Goal: Task Accomplishment & Management: Manage account settings

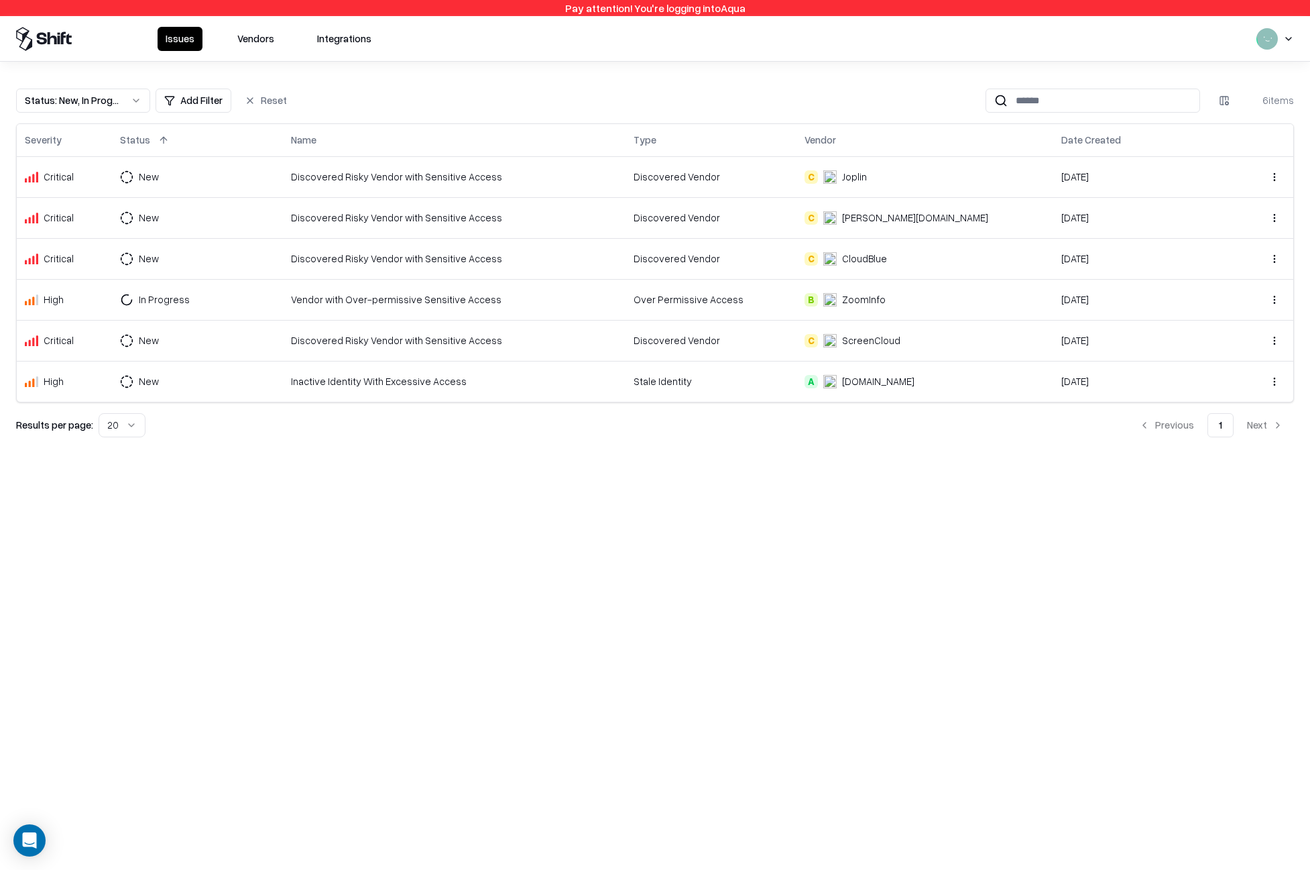
click at [170, 191] on td "New" at bounding box center [197, 176] width 171 height 41
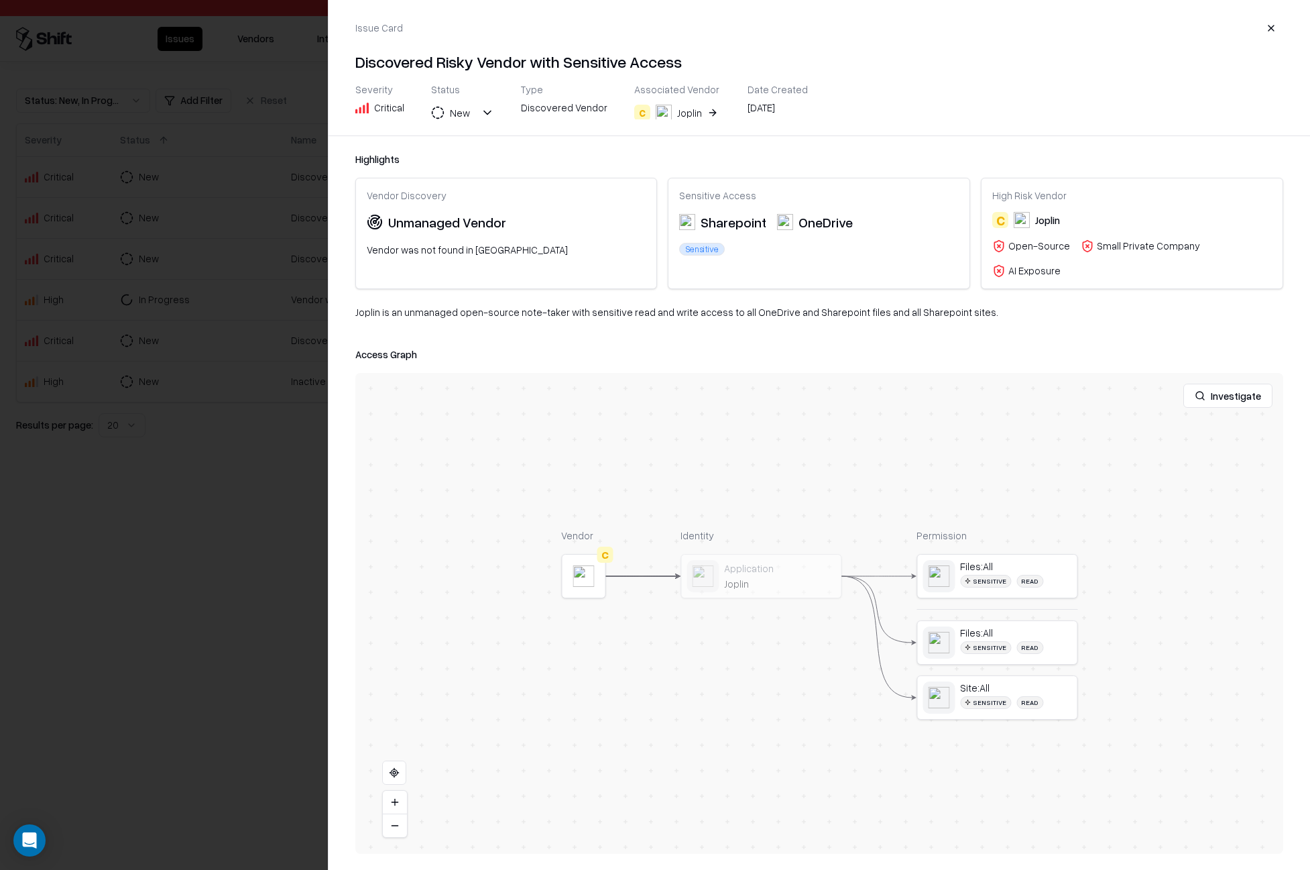
click at [215, 178] on div at bounding box center [655, 435] width 1310 height 870
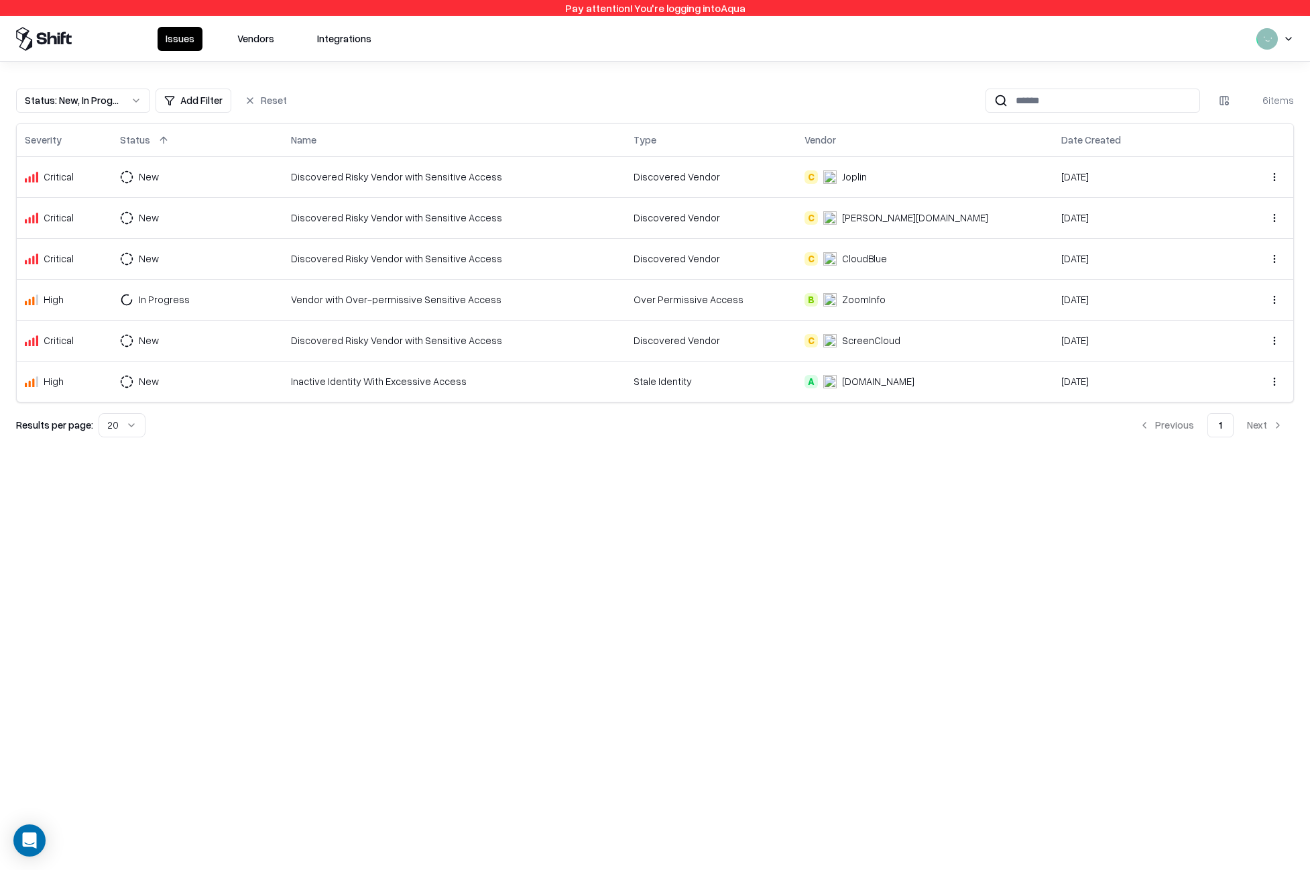
click at [218, 207] on td "New" at bounding box center [197, 217] width 171 height 41
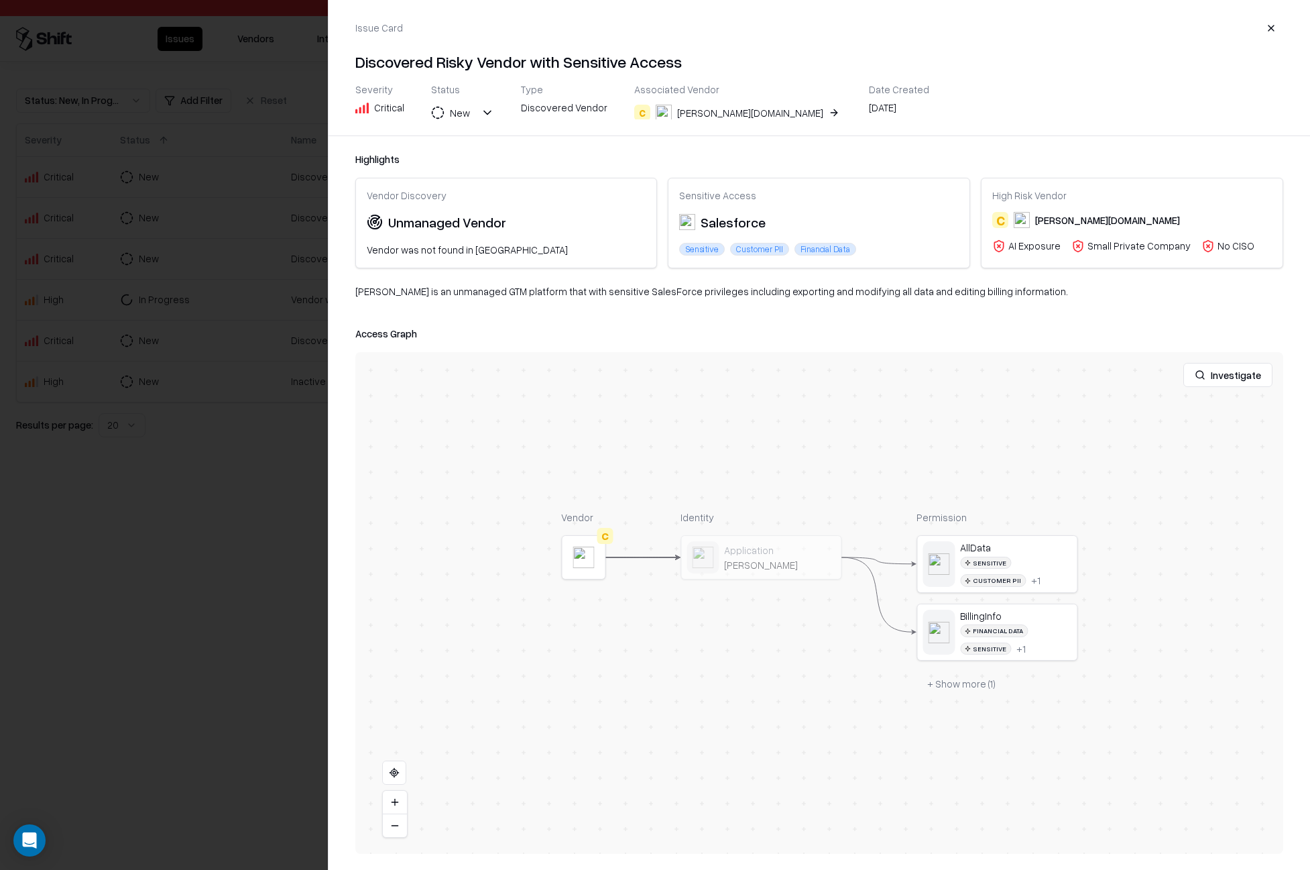
click at [213, 211] on div at bounding box center [655, 435] width 1310 height 870
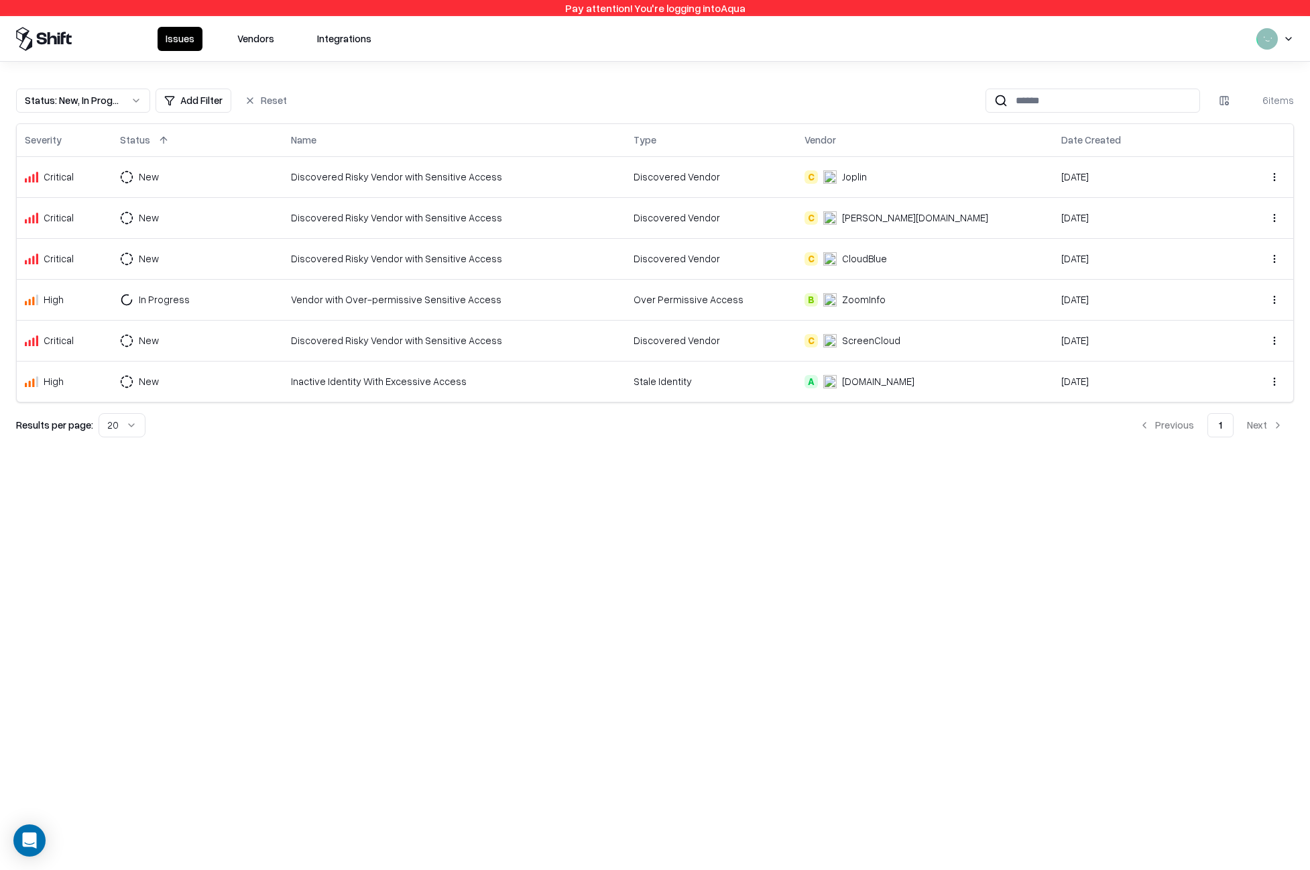
click at [217, 252] on td "New" at bounding box center [197, 258] width 171 height 41
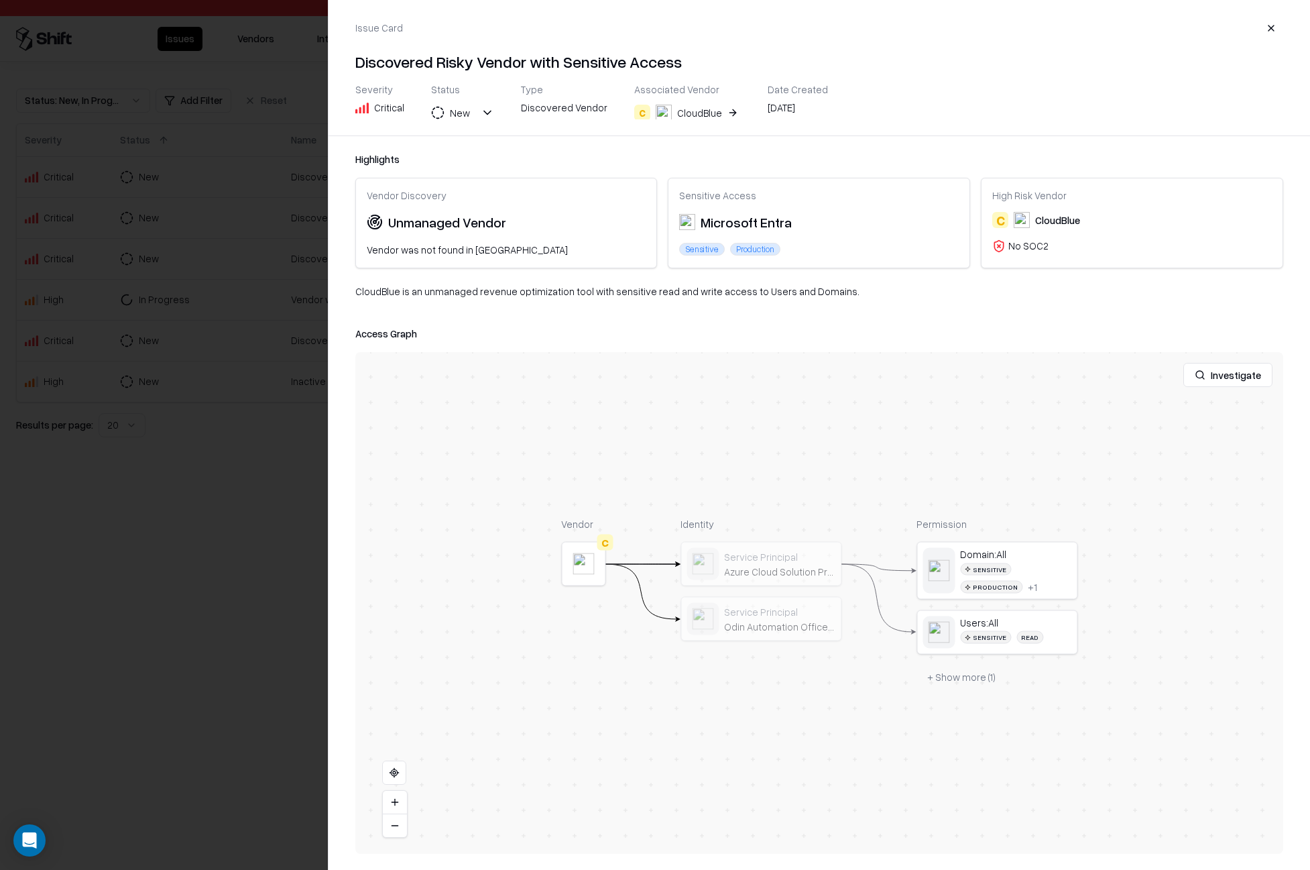
click at [217, 252] on div at bounding box center [655, 435] width 1310 height 870
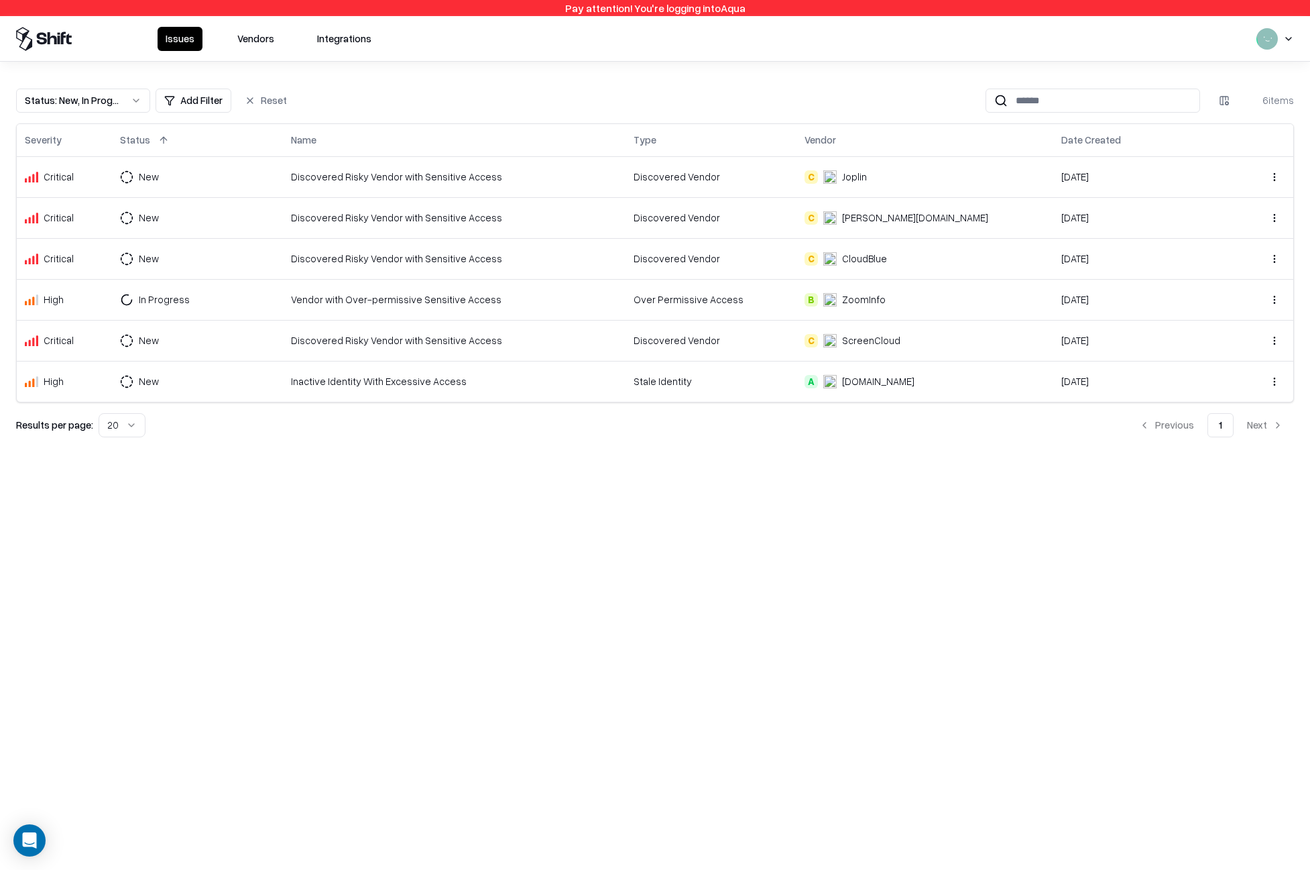
click at [208, 319] on td "In Progress" at bounding box center [197, 299] width 171 height 41
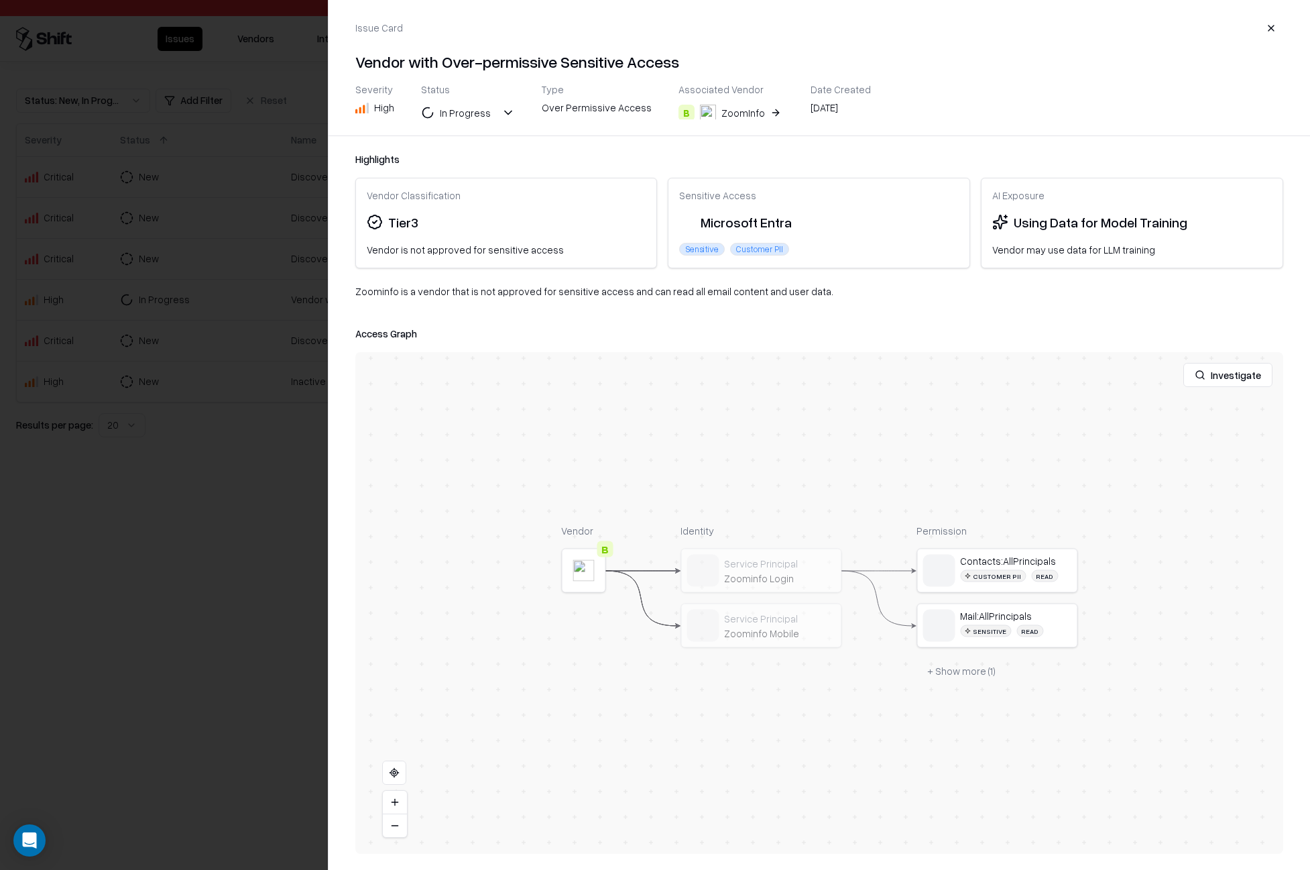
click at [203, 304] on div at bounding box center [655, 435] width 1310 height 870
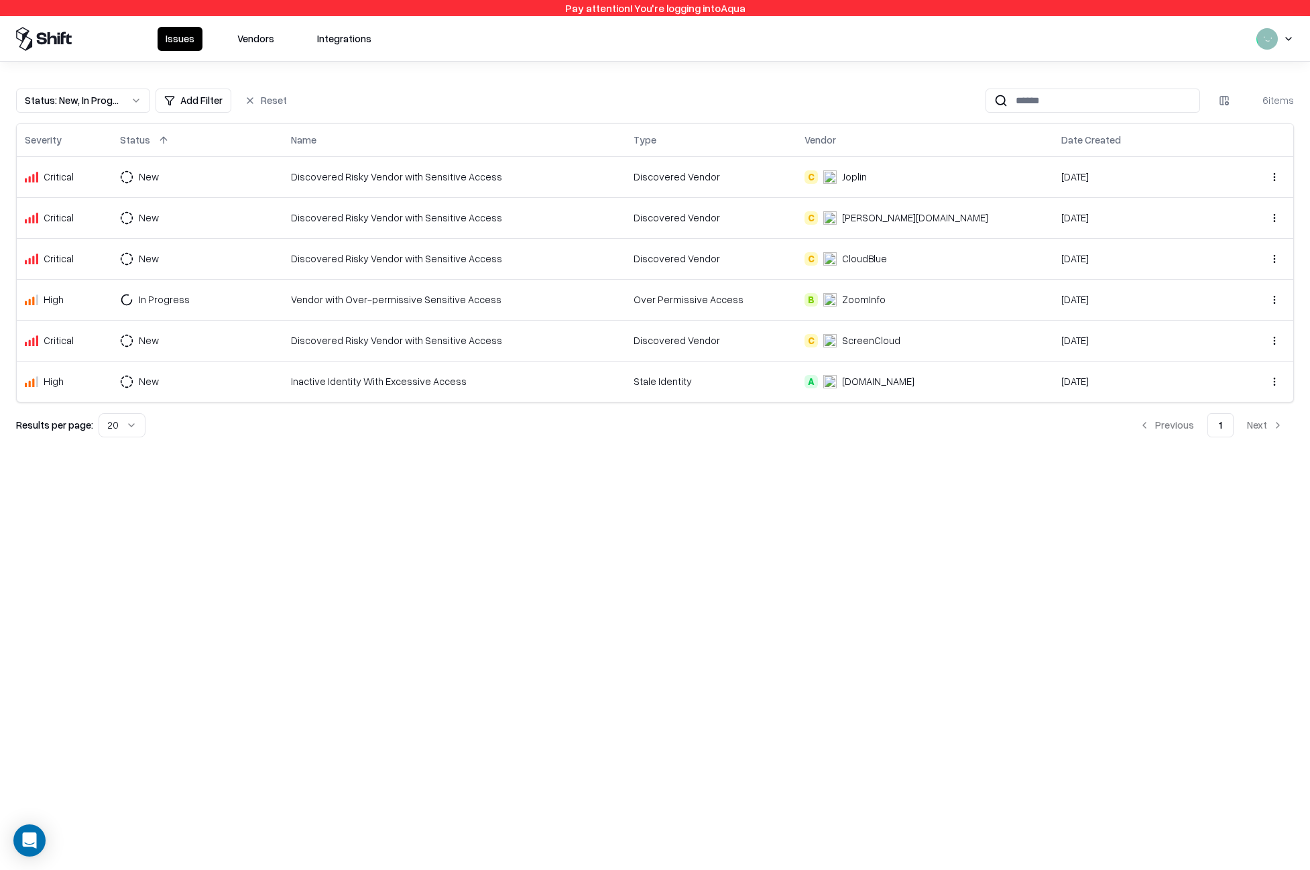
click at [207, 343] on td "New" at bounding box center [197, 340] width 171 height 41
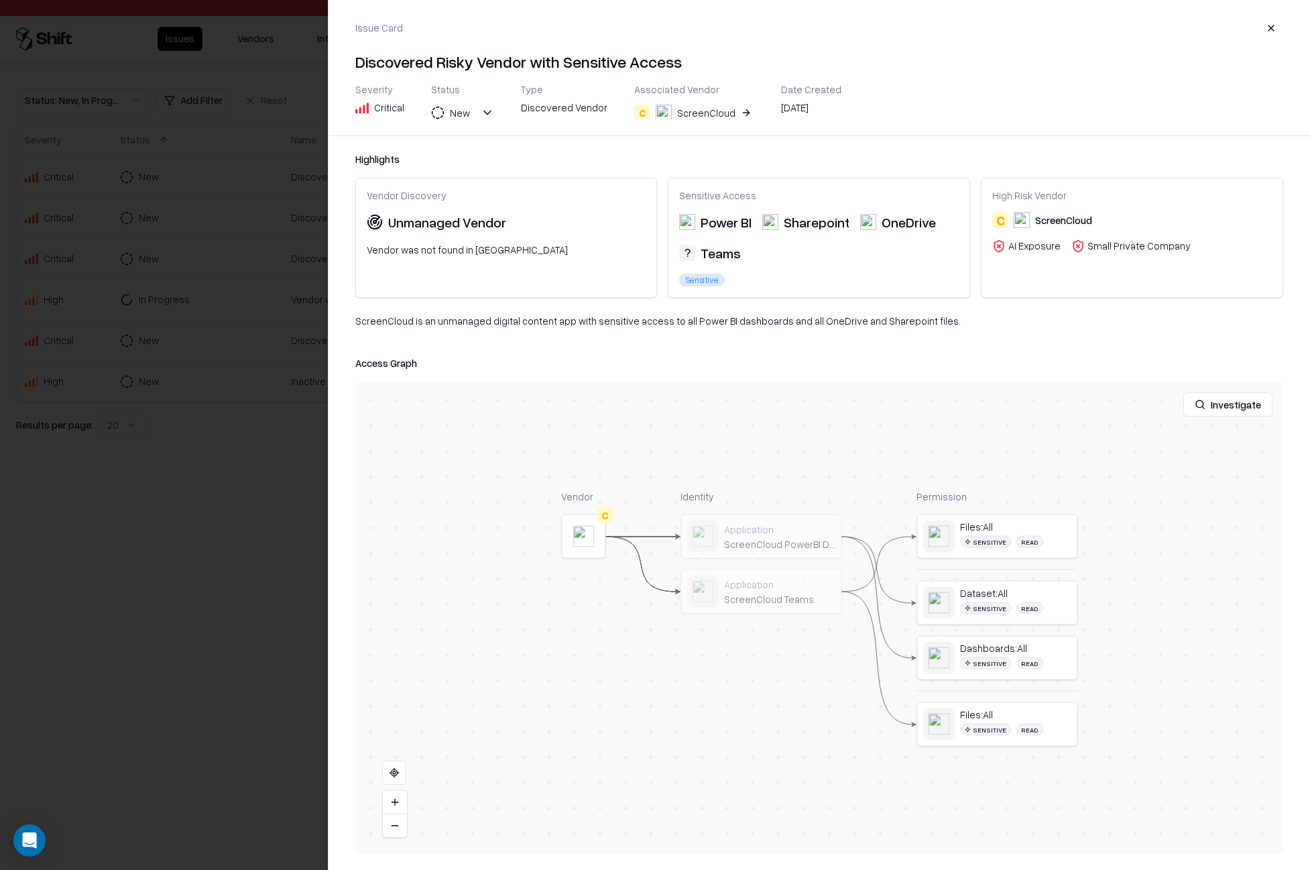
click at [184, 321] on div at bounding box center [655, 435] width 1310 height 870
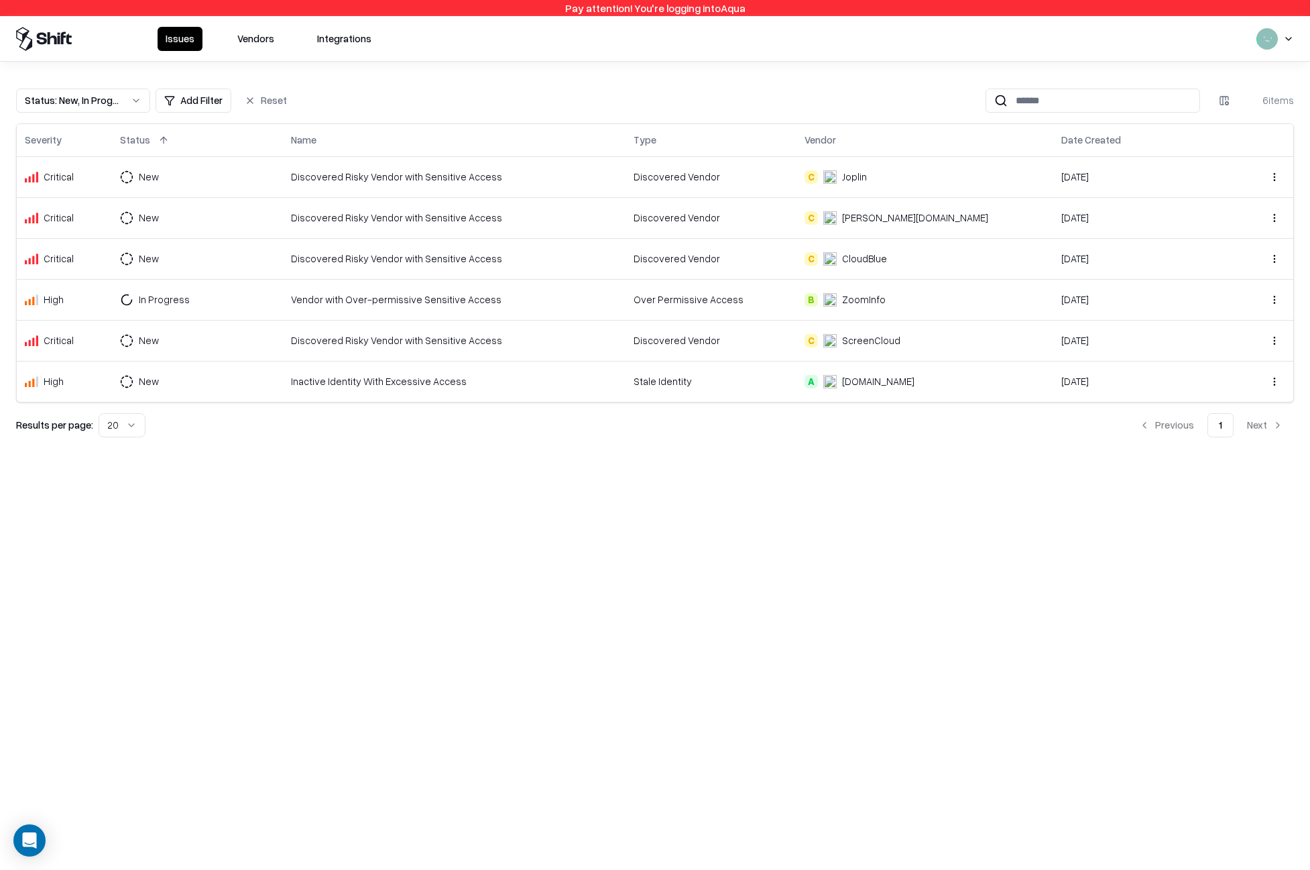
click at [192, 369] on td "New" at bounding box center [197, 381] width 171 height 41
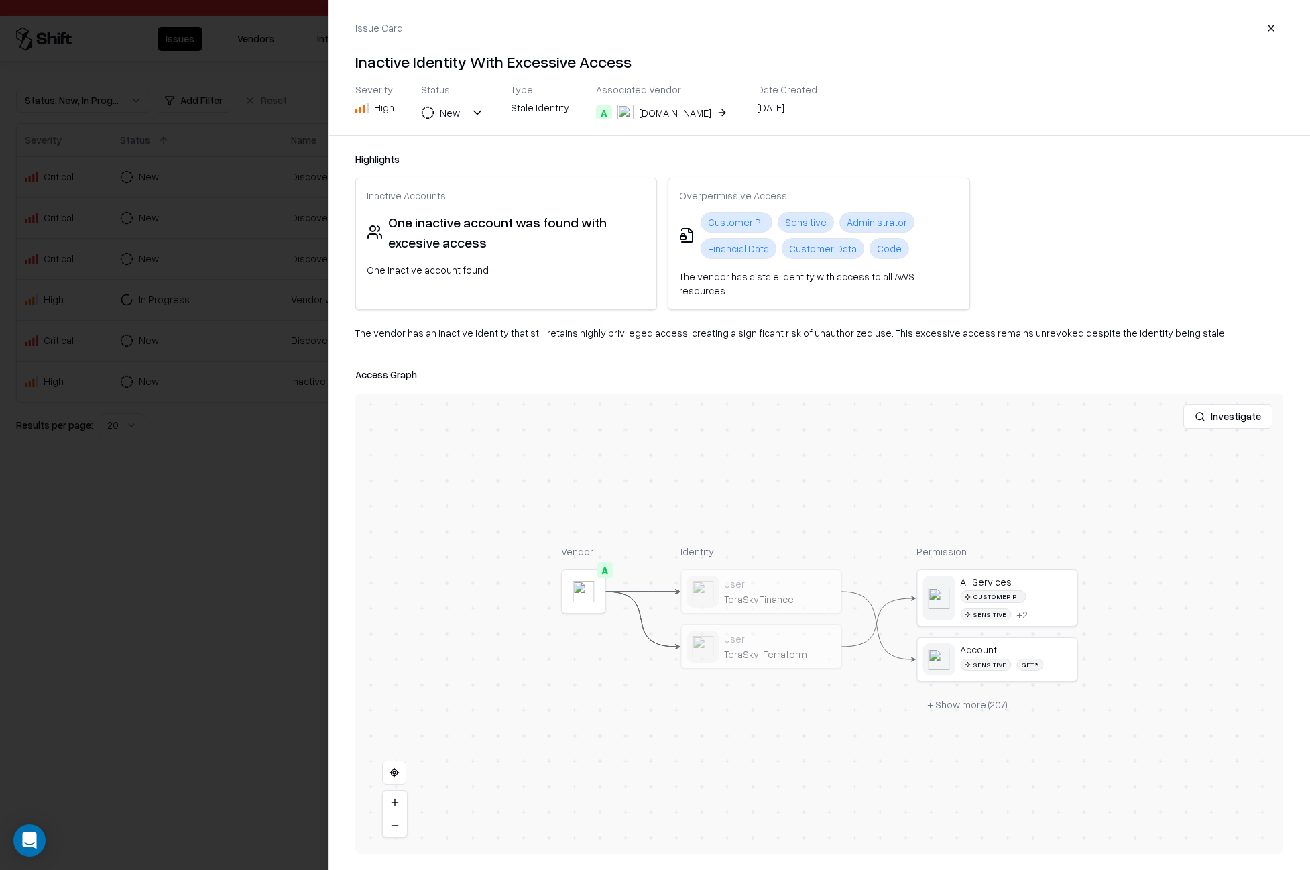
click at [180, 314] on div at bounding box center [655, 435] width 1310 height 870
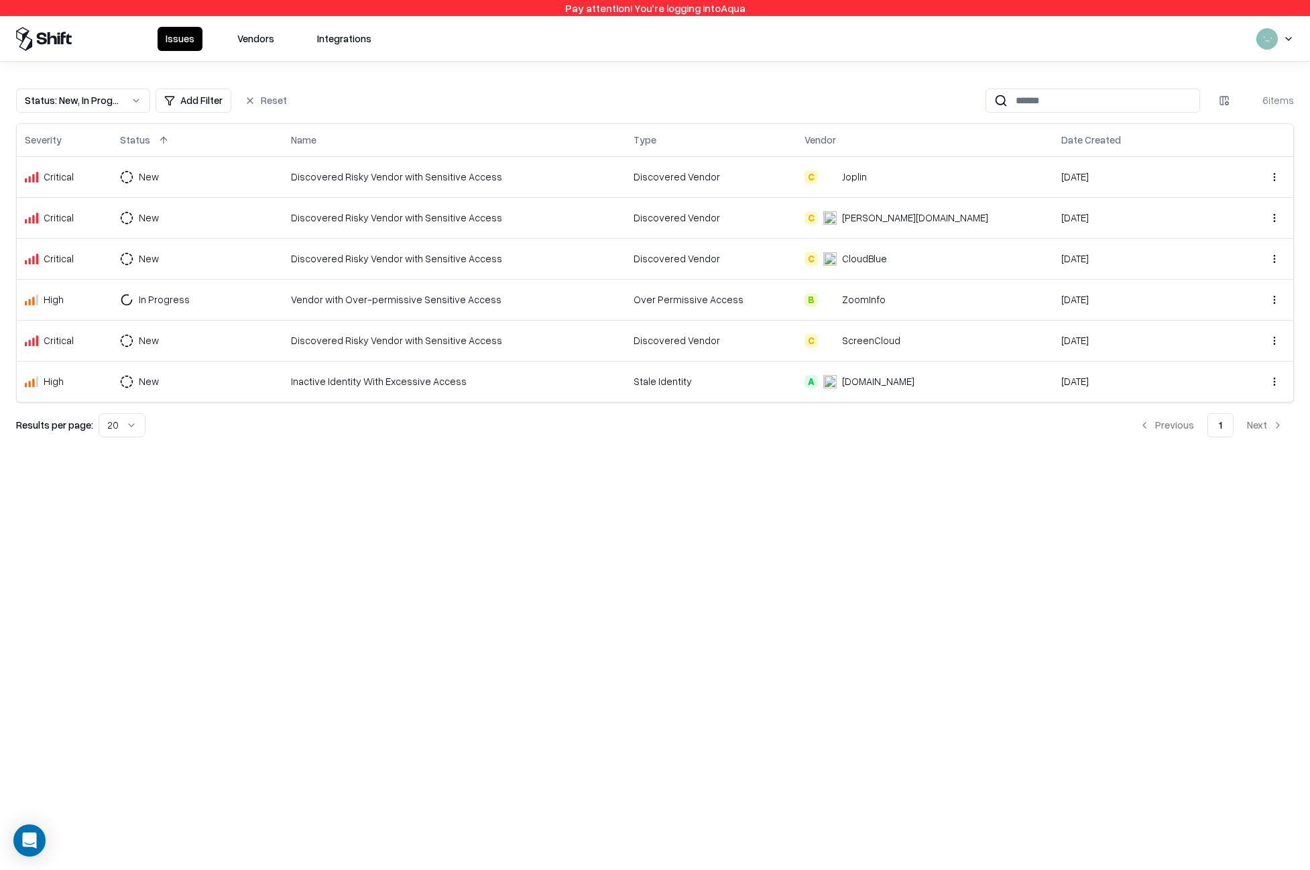
click at [1267, 40] on html "Pay attention! You're logging into Aqua Issues Vendors Integrations Status : Ne…" at bounding box center [655, 435] width 1310 height 870
click at [1210, 107] on div "Log out" at bounding box center [1258, 106] width 223 height 27
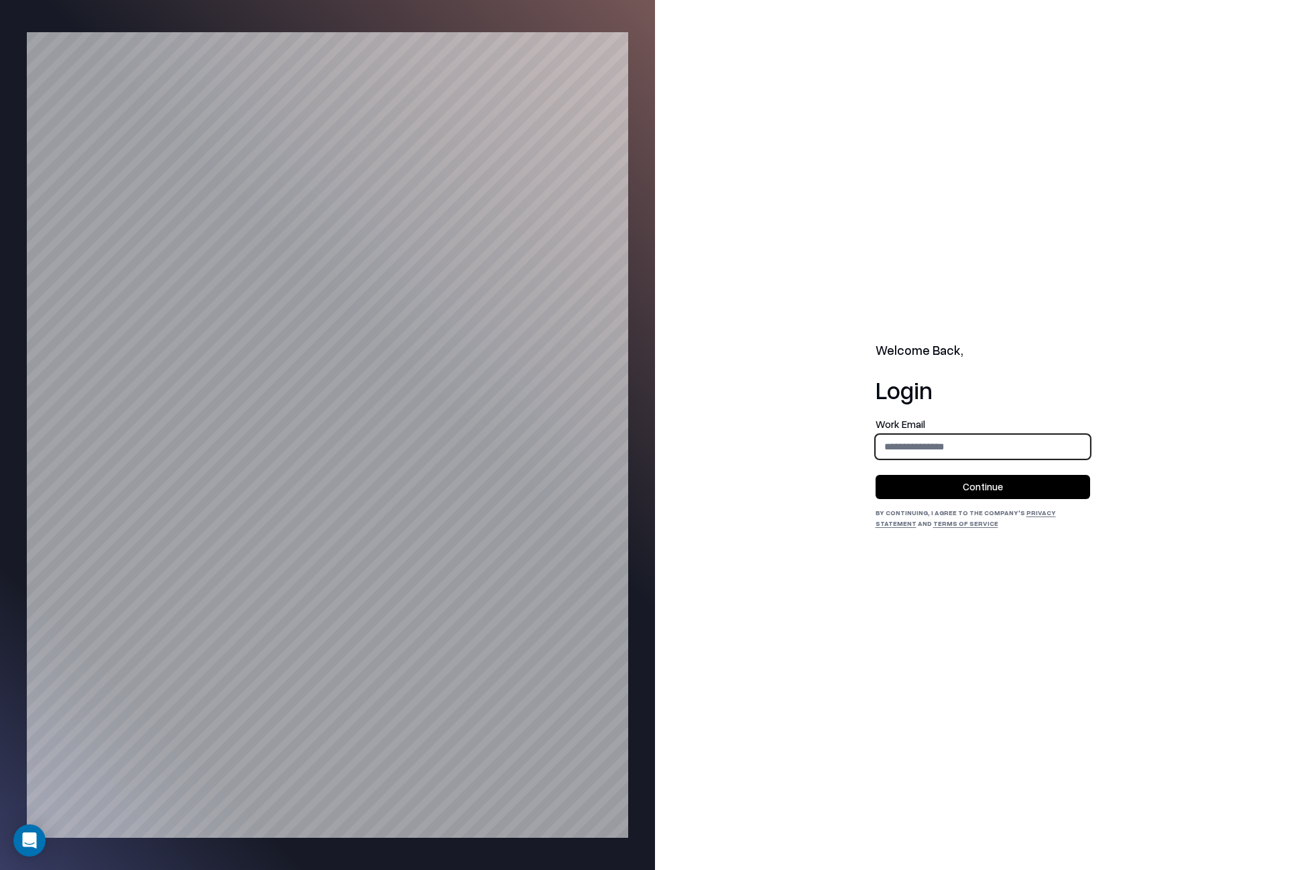
click at [958, 448] on input "email" at bounding box center [982, 446] width 213 height 25
type input "**********"
click at [916, 486] on button "Continue" at bounding box center [983, 487] width 215 height 24
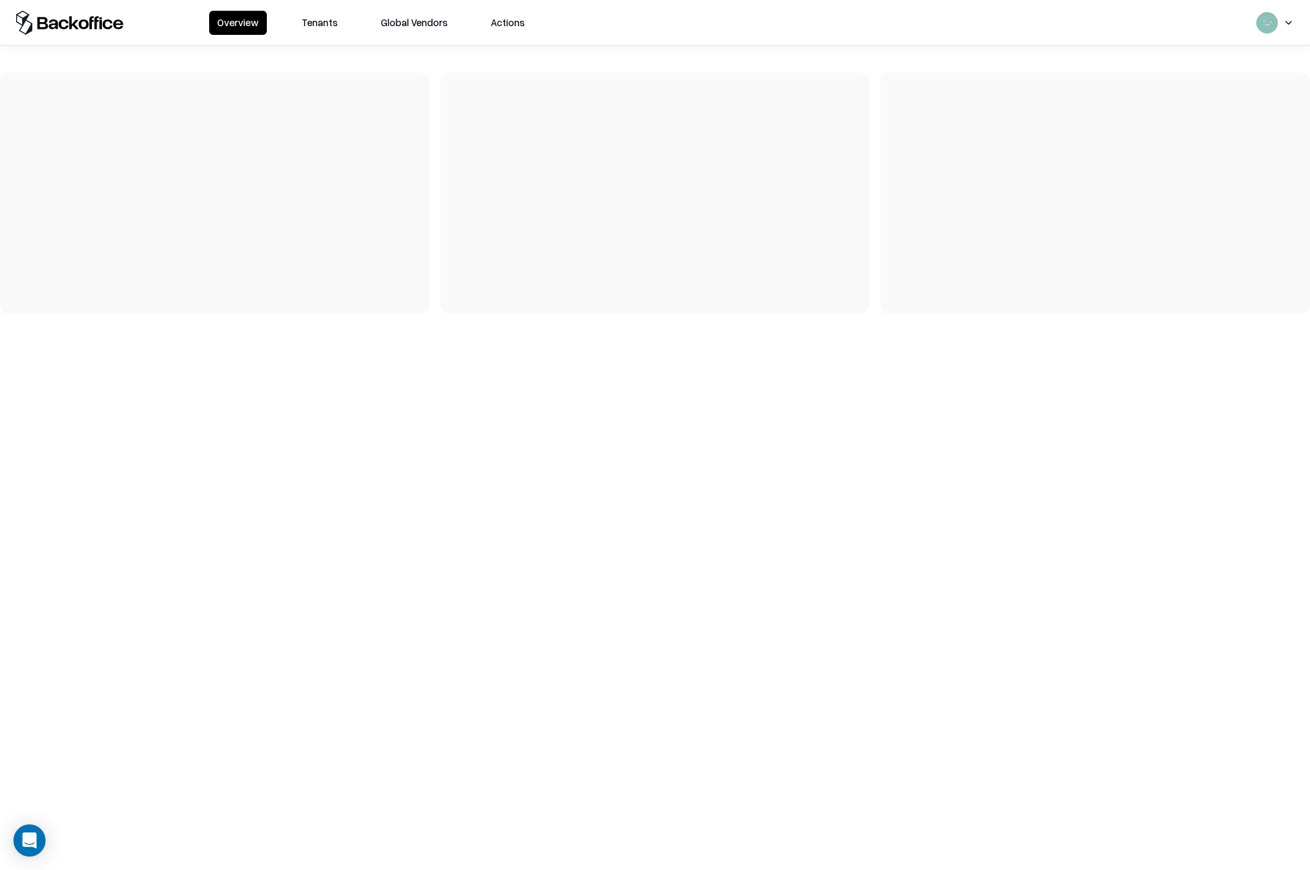
click at [325, 17] on button "Tenants" at bounding box center [320, 23] width 52 height 24
click at [327, 21] on button "Tenants" at bounding box center [320, 23] width 52 height 24
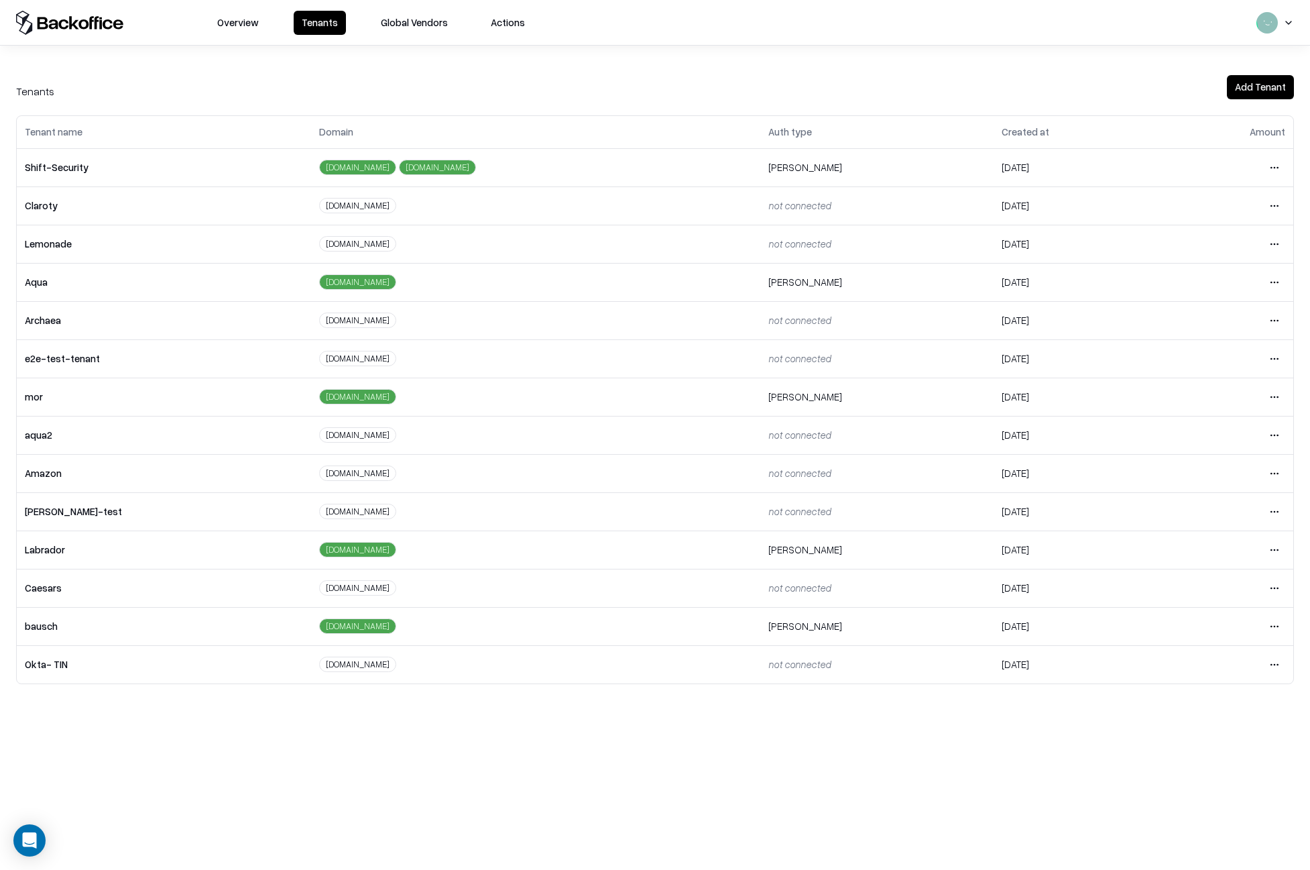
click at [1282, 241] on html "Overview Tenants Global Vendors Actions Tenants Add Tenant Tenant name Domain A…" at bounding box center [655, 435] width 1310 height 870
click at [1215, 353] on div "Login to tenant" at bounding box center [1218, 356] width 145 height 27
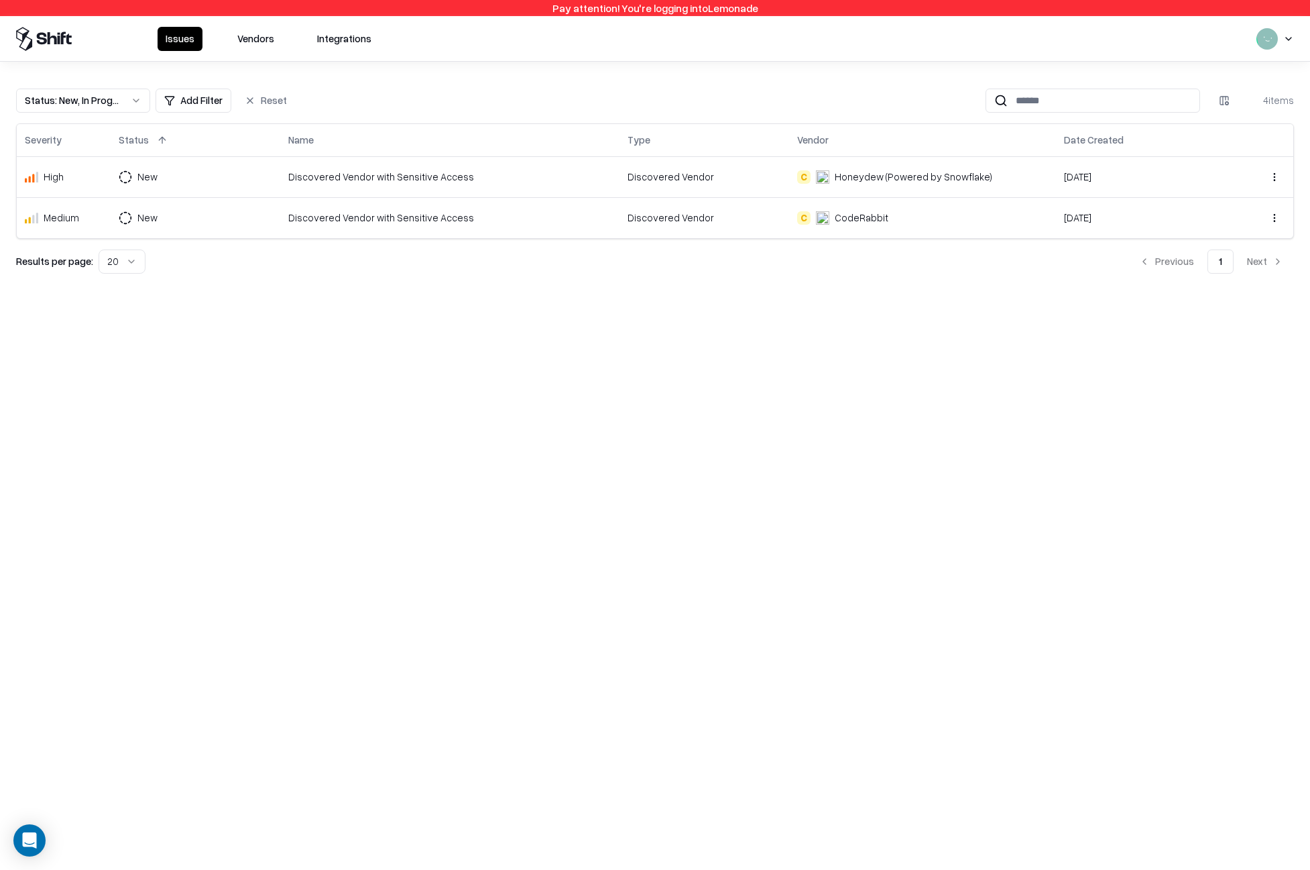
click at [338, 185] on td "Discovered Vendor with Sensitive Access" at bounding box center [449, 176] width 339 height 41
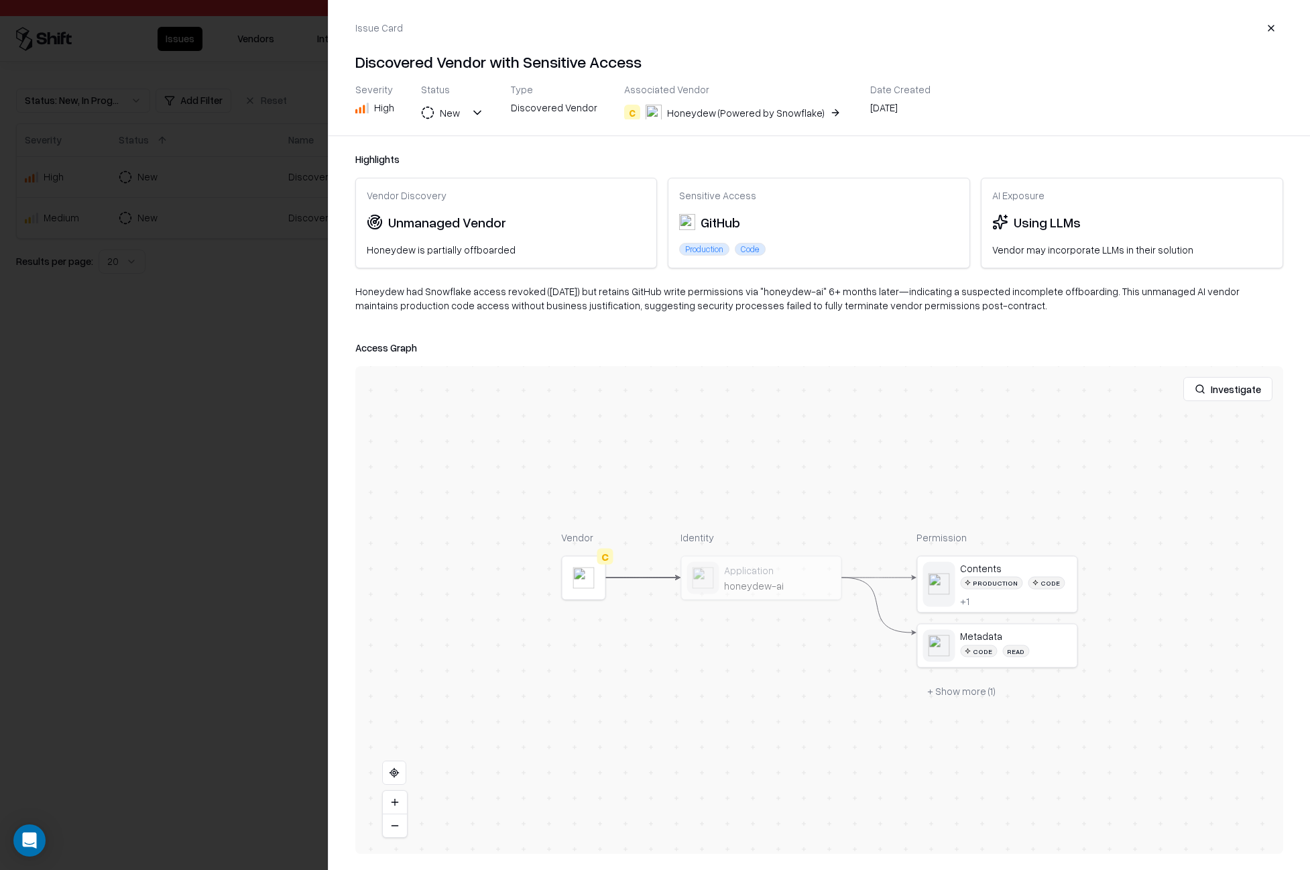
click at [338, 185] on div "Highlights Vendor Discovery Unmanaged Vendor Honeydew is partially offboarded S…" at bounding box center [820, 503] width 982 height 734
click at [336, 208] on div "Highlights Vendor Discovery Unmanaged Vendor Honeydew is partially offboarded S…" at bounding box center [820, 503] width 982 height 734
click at [305, 215] on div at bounding box center [655, 435] width 1310 height 870
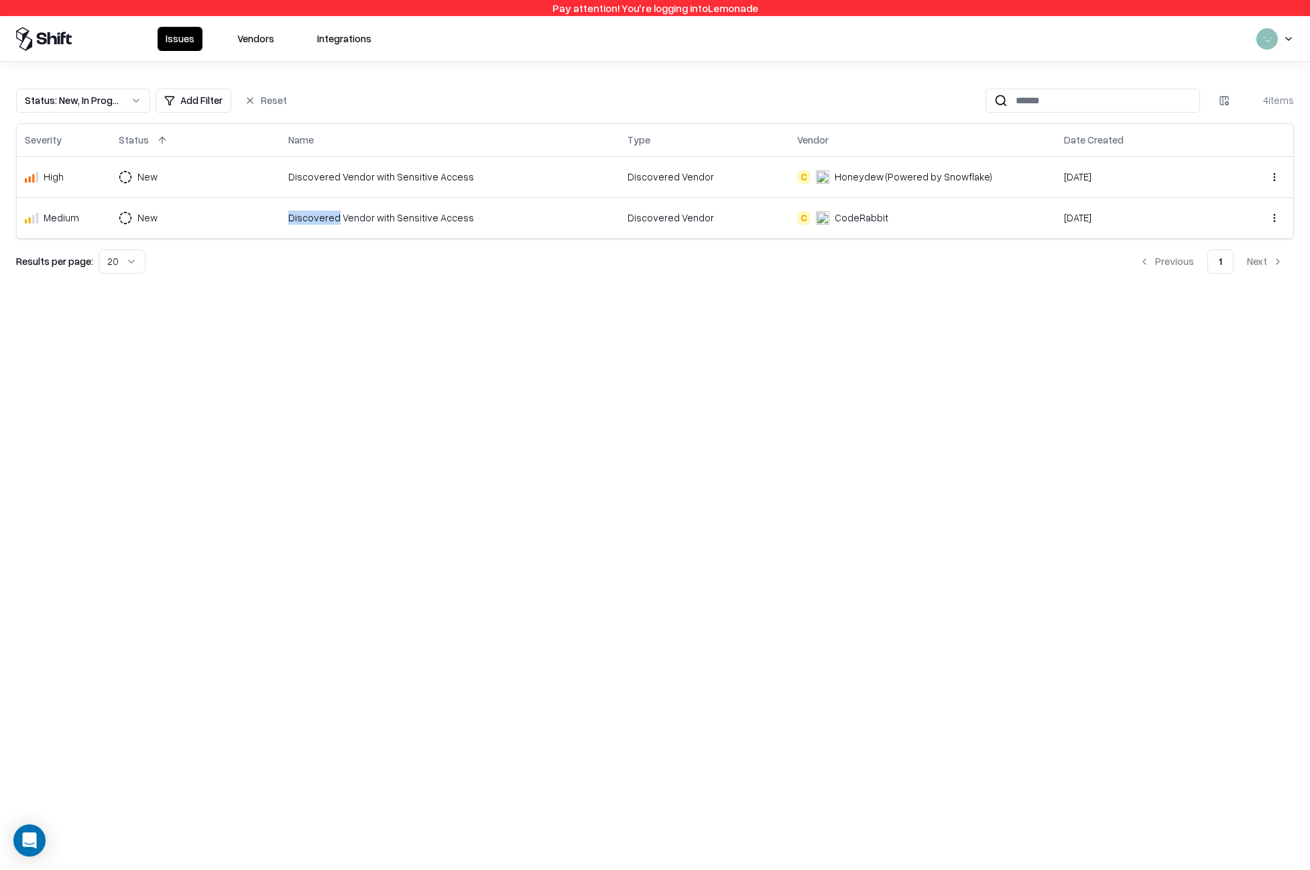
click at [305, 215] on div "Discovered Vendor with Sensitive Access" at bounding box center [449, 218] width 323 height 14
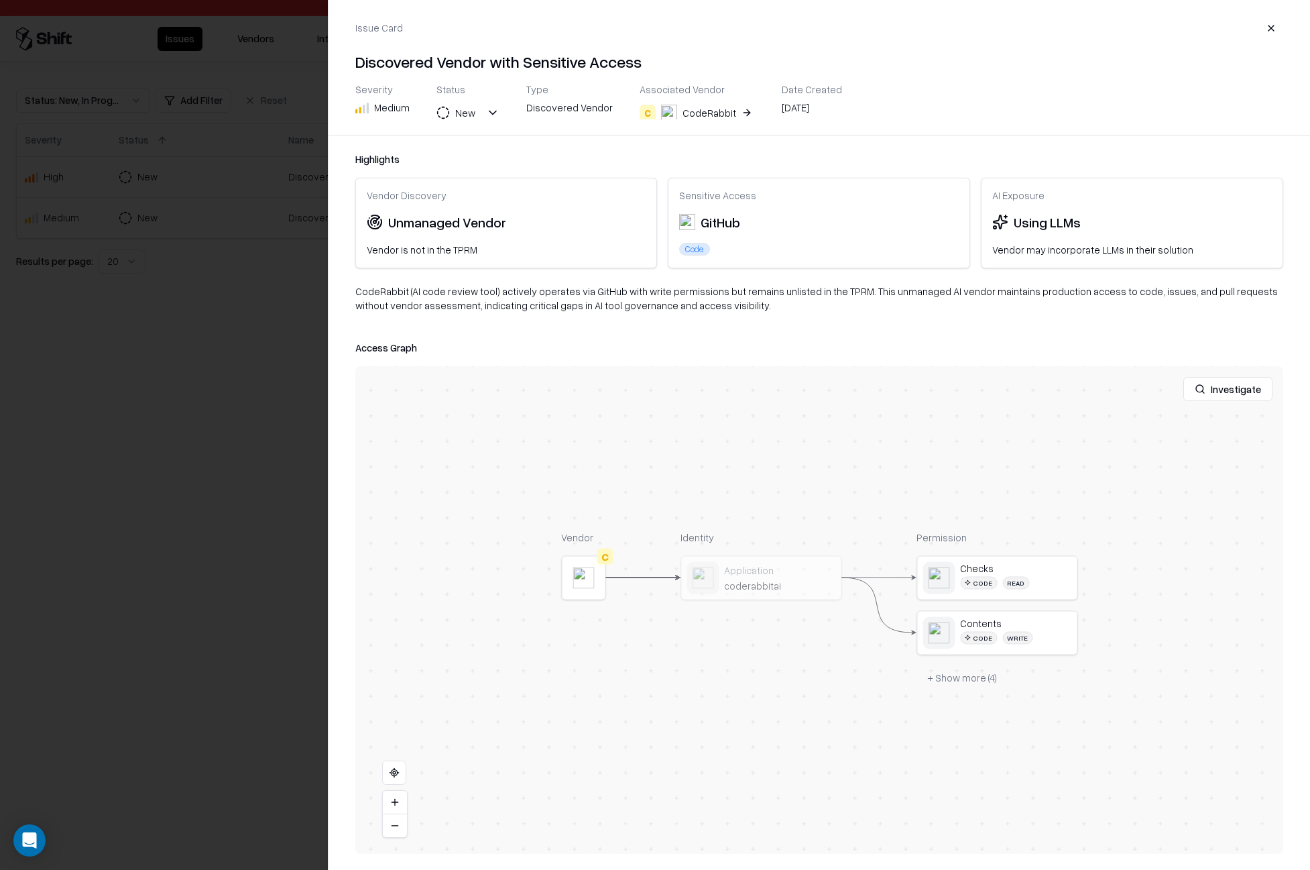
click at [305, 211] on div at bounding box center [655, 435] width 1310 height 870
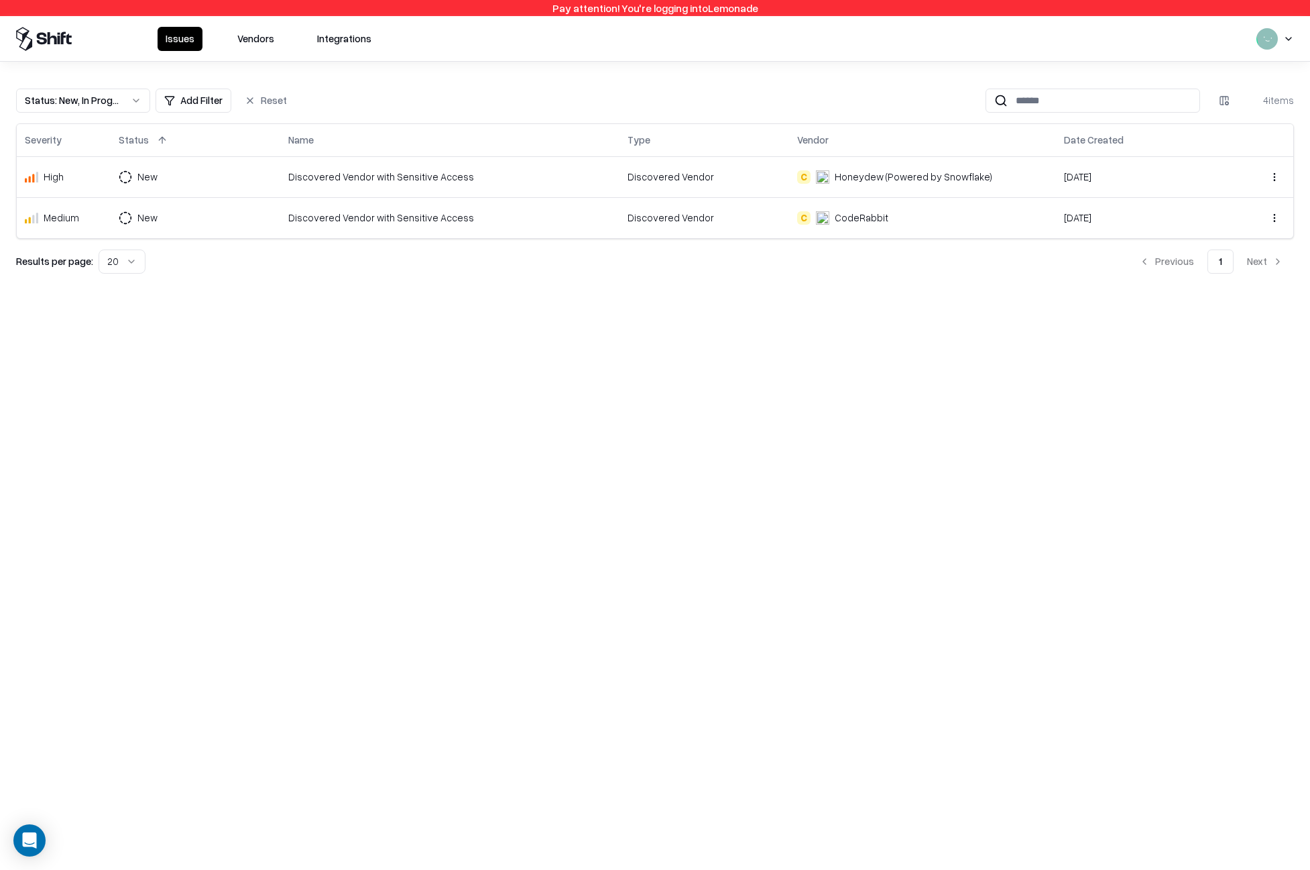
click at [304, 164] on td "Discovered Vendor with Sensitive Access" at bounding box center [449, 176] width 339 height 41
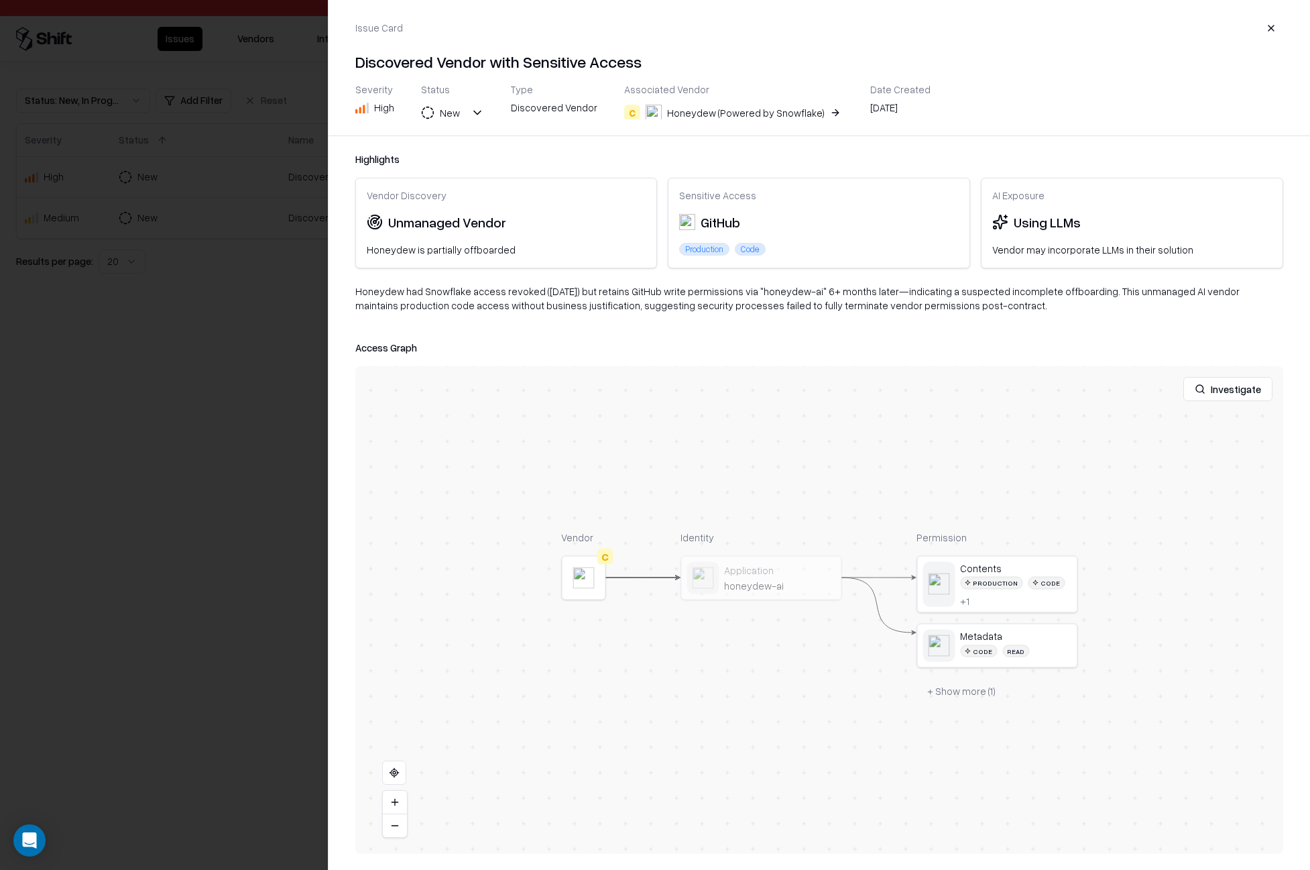
click at [304, 164] on div at bounding box center [655, 435] width 1310 height 870
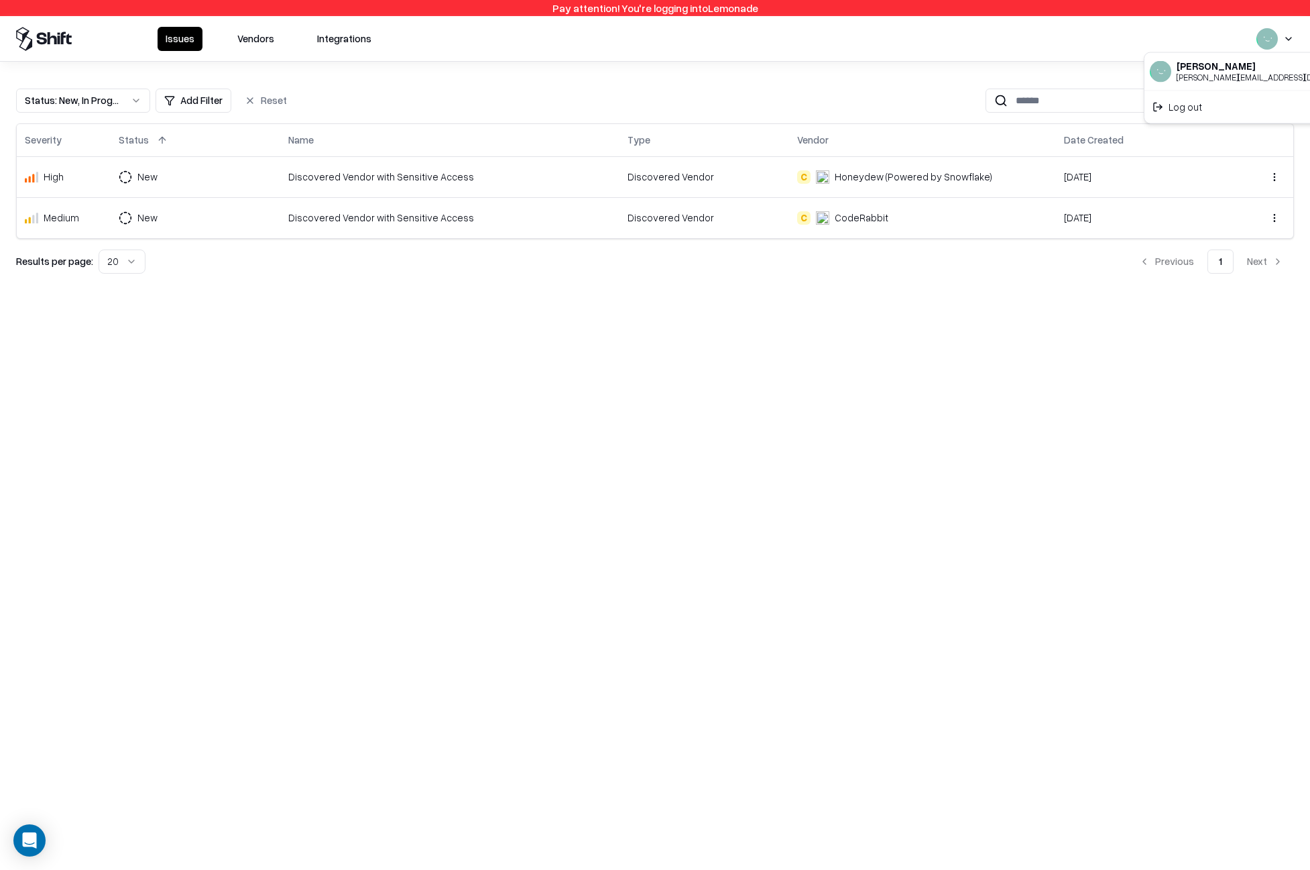
click at [1286, 33] on html "Pay attention! You're logging into Lemonade Issues Vendors Integrations Status …" at bounding box center [655, 435] width 1310 height 870
click at [1234, 105] on div "Log out" at bounding box center [1258, 106] width 223 height 27
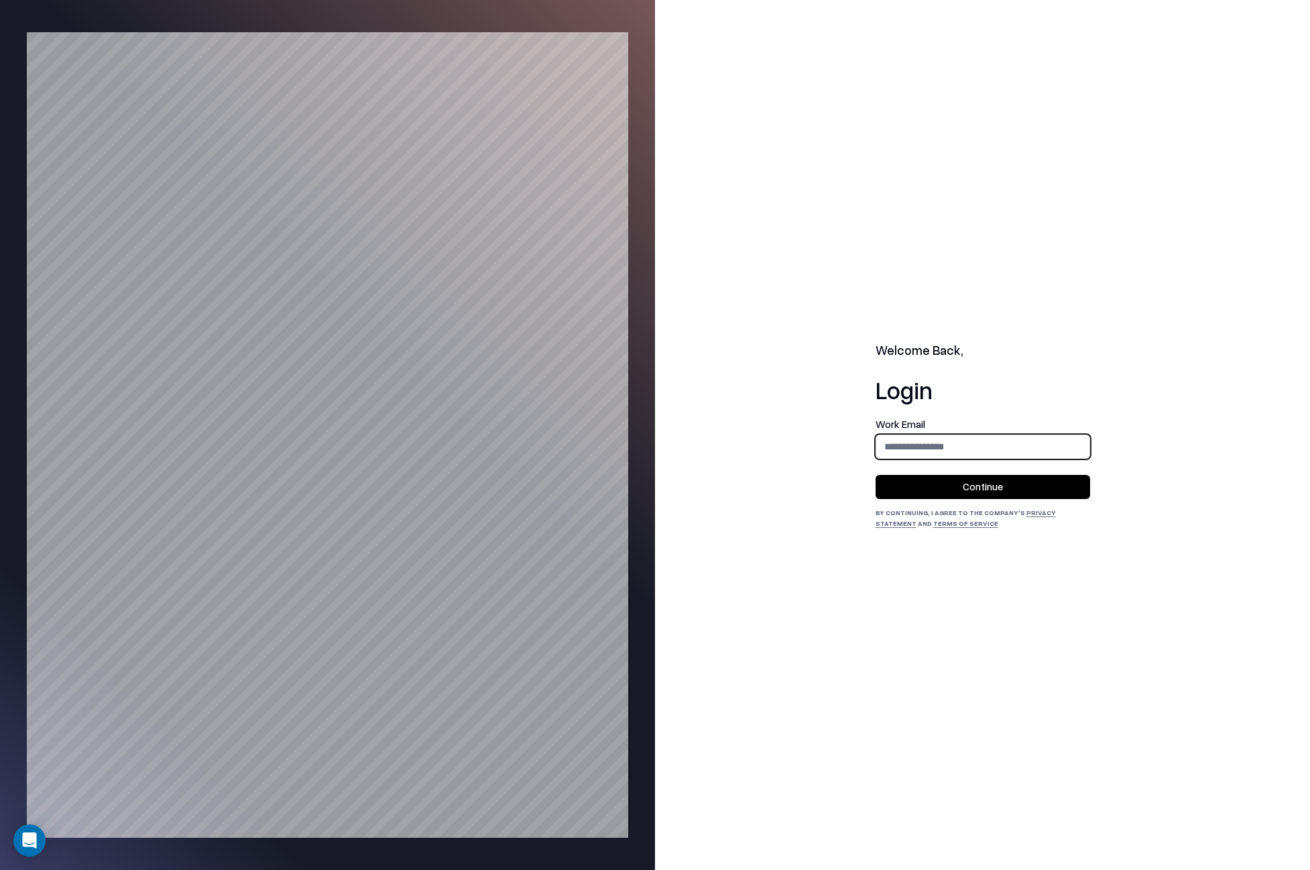
click at [1048, 447] on input "email" at bounding box center [982, 446] width 213 height 25
type input "**********"
click at [1041, 489] on button "Continue" at bounding box center [983, 487] width 215 height 24
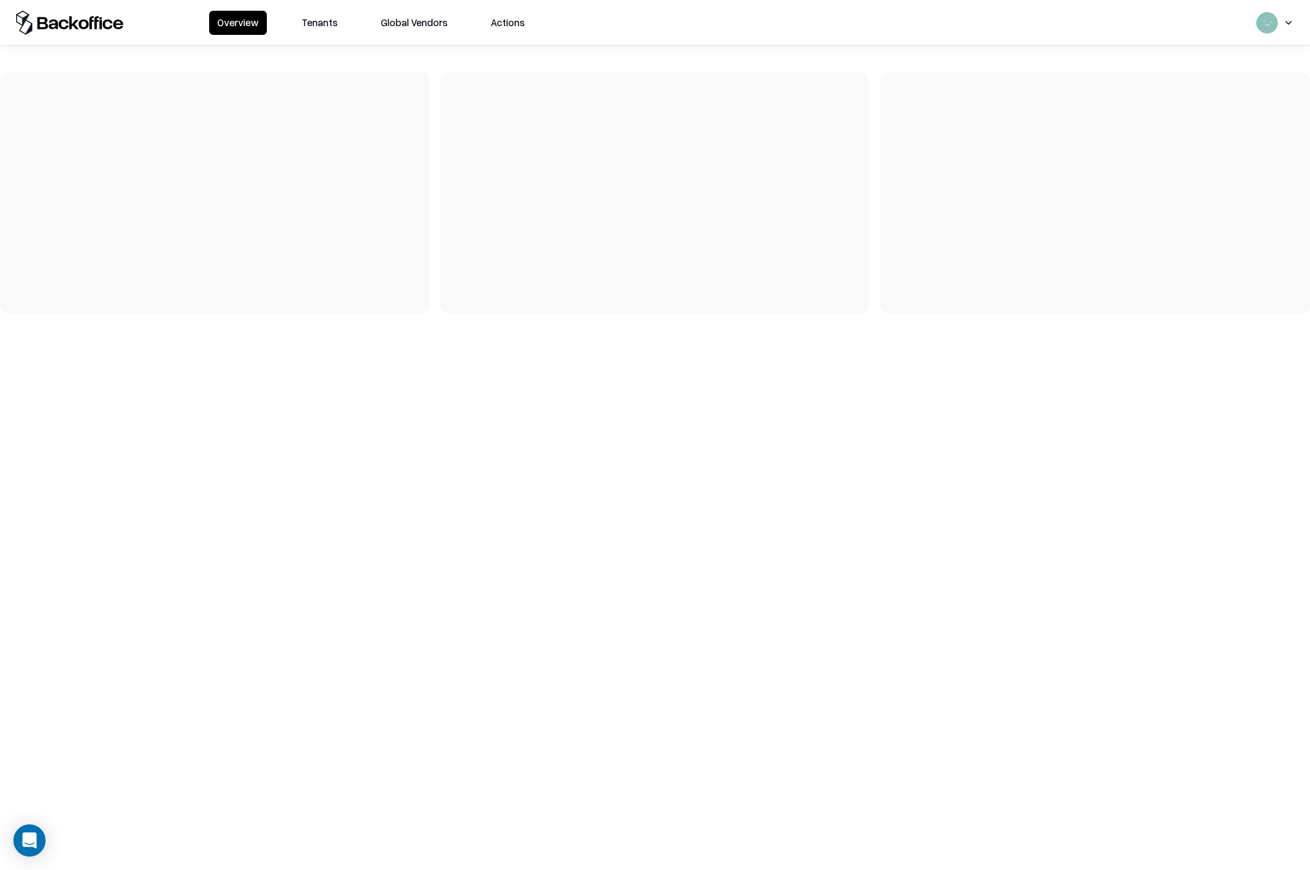
click at [325, 25] on button "Tenants" at bounding box center [320, 23] width 52 height 24
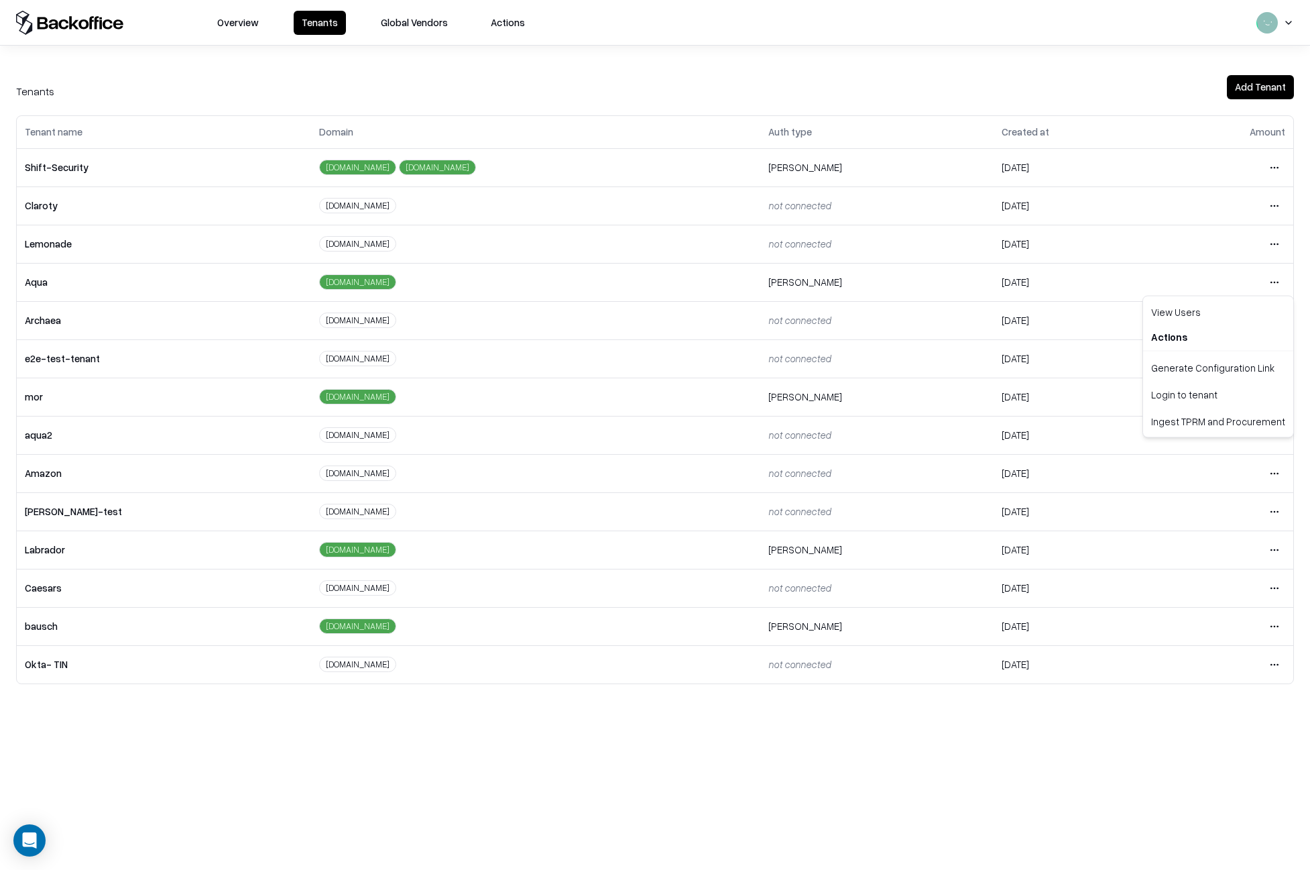
click at [1275, 281] on html "Overview Tenants Global Vendors Actions Tenants Add Tenant Tenant name Domain A…" at bounding box center [655, 435] width 1310 height 870
click at [1228, 396] on div "Login to tenant" at bounding box center [1218, 394] width 145 height 27
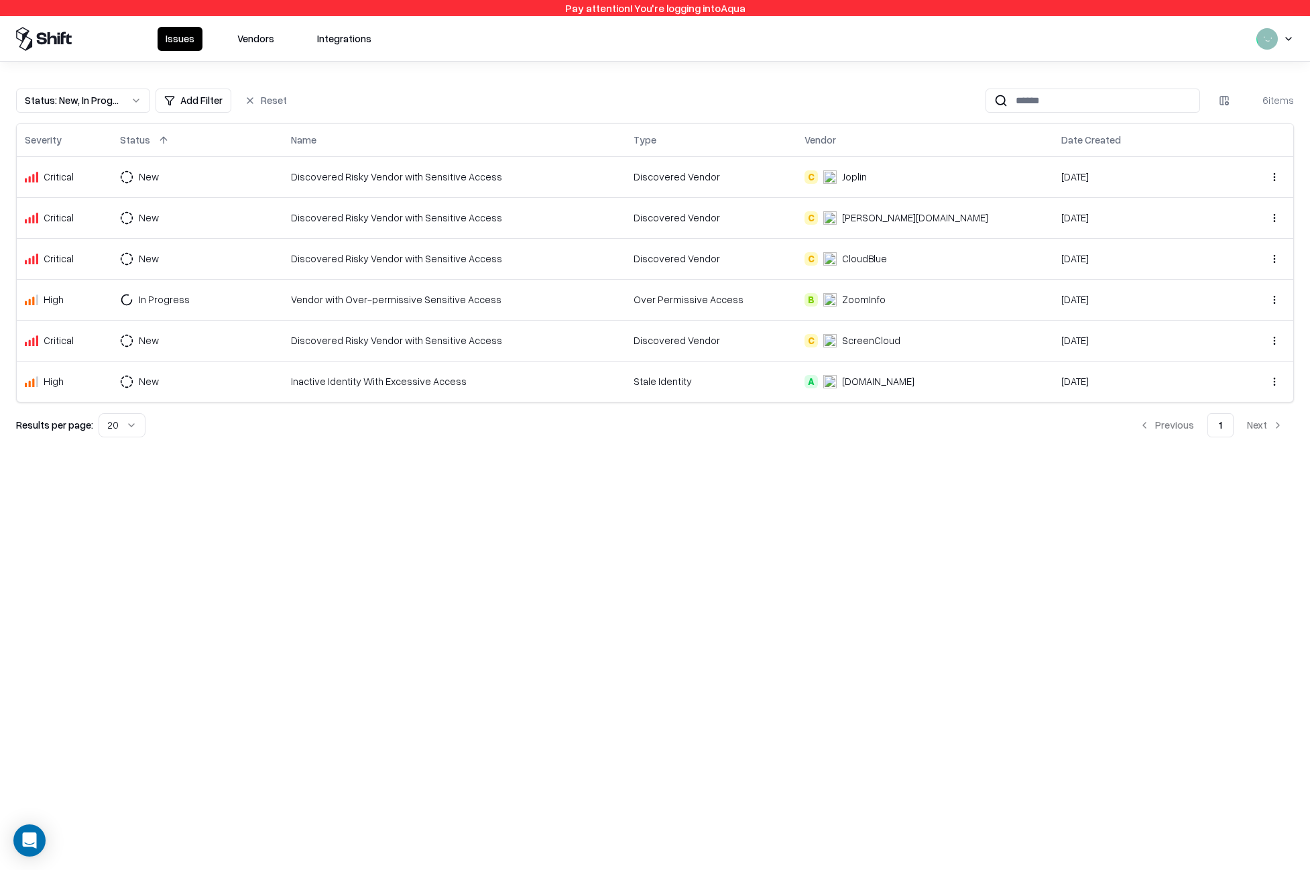
click at [451, 170] on div "Discovered Risky Vendor with Sensitive Access" at bounding box center [454, 177] width 327 height 14
click at [413, 387] on div "Inactive Identity With Excessive Access" at bounding box center [454, 381] width 327 height 14
click at [356, 351] on td "Discovered Risky Vendor with Sensitive Access" at bounding box center [454, 340] width 343 height 41
click at [359, 314] on td "Vendor with Over-permissive Sensitive Access" at bounding box center [454, 299] width 343 height 41
click at [358, 251] on div "Discovered Risky Vendor with Sensitive Access" at bounding box center [454, 258] width 327 height 14
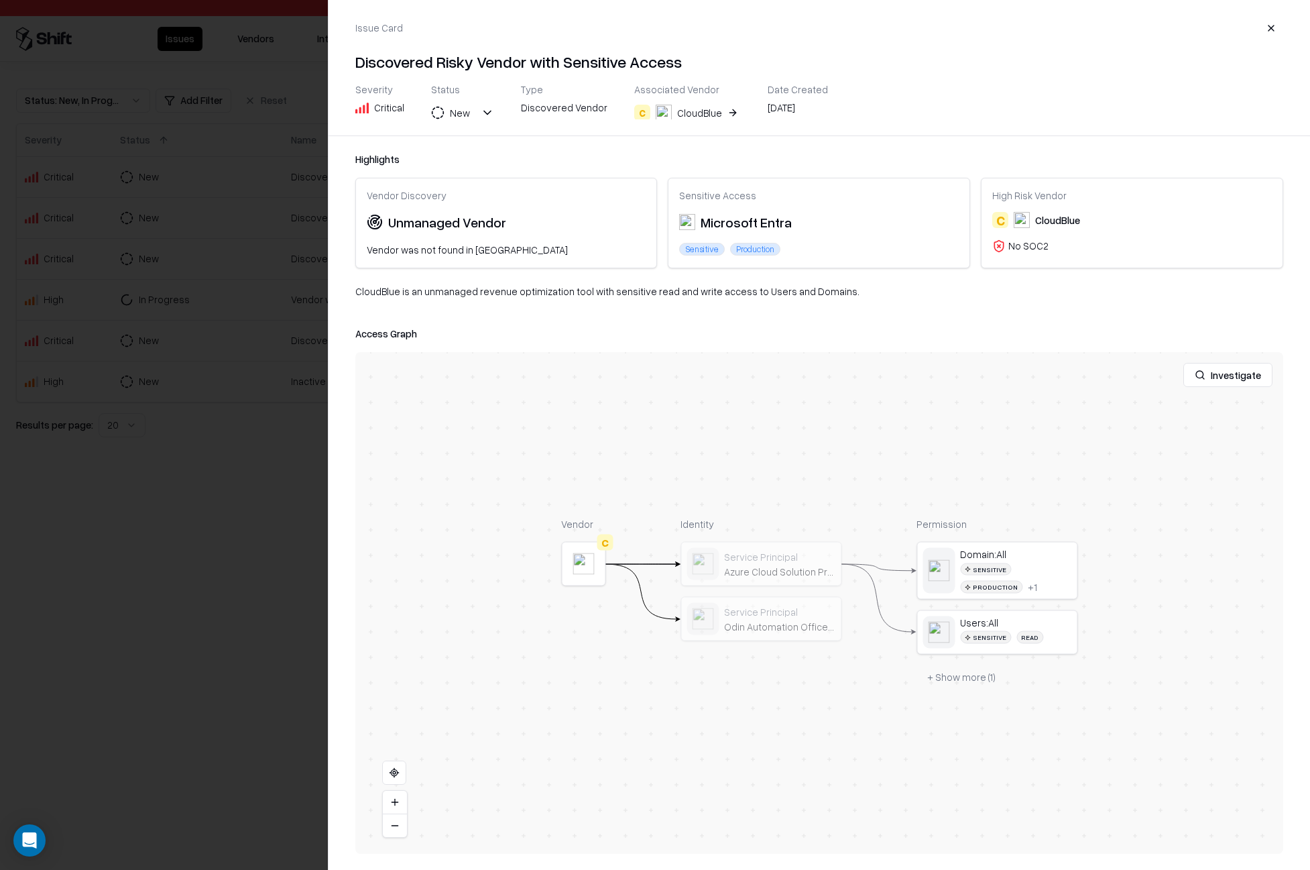
click at [347, 213] on div "Discovered Risky Vendor with Sensitive Access" at bounding box center [454, 218] width 327 height 14
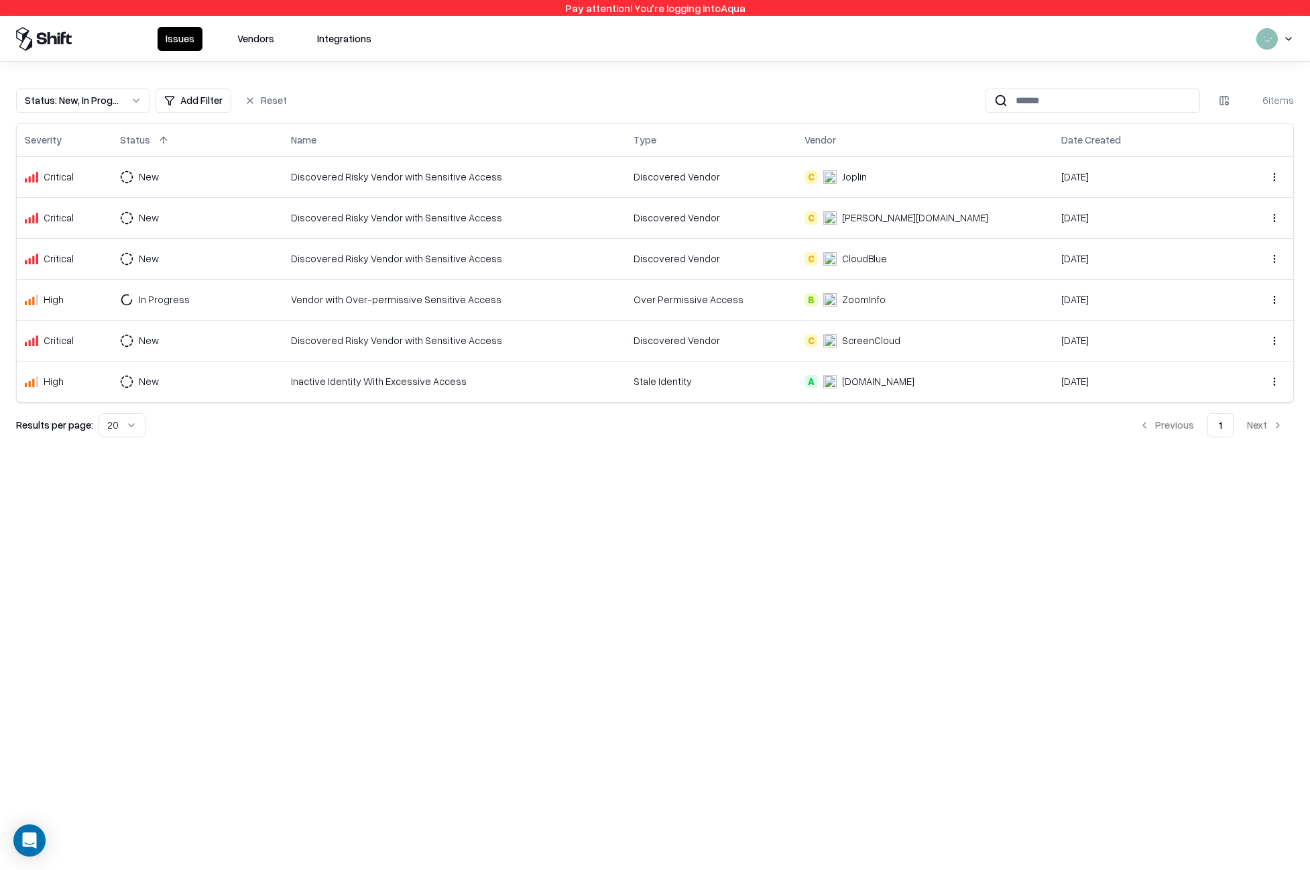
click at [347, 213] on div "Discovered Risky Vendor with Sensitive Access" at bounding box center [454, 218] width 327 height 14
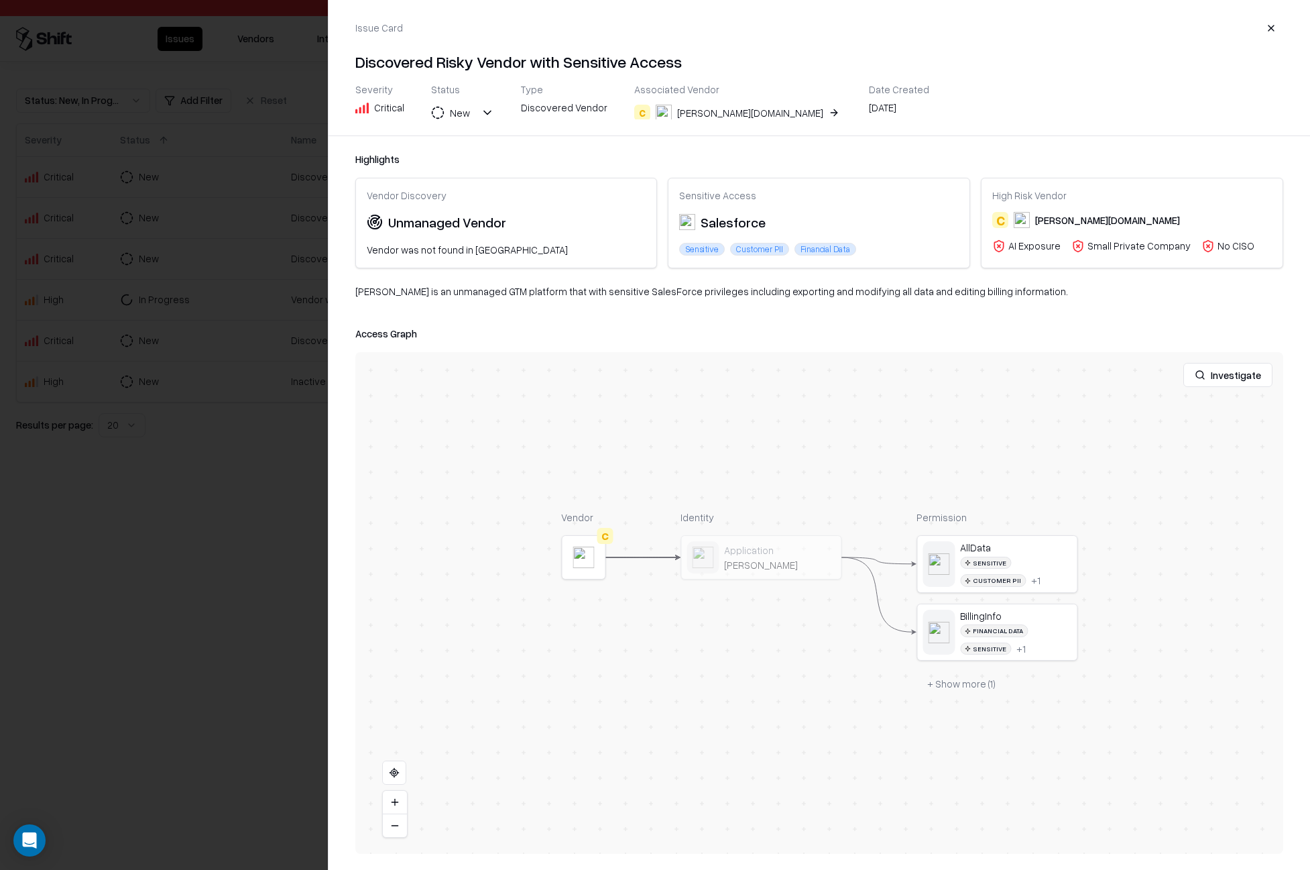
click at [347, 213] on div "Highlights Vendor Discovery Unmanaged Vendor Vendor was not found in TPRM Sensi…" at bounding box center [820, 503] width 982 height 734
click at [309, 225] on div at bounding box center [655, 435] width 1310 height 870
